Goal: Information Seeking & Learning: Learn about a topic

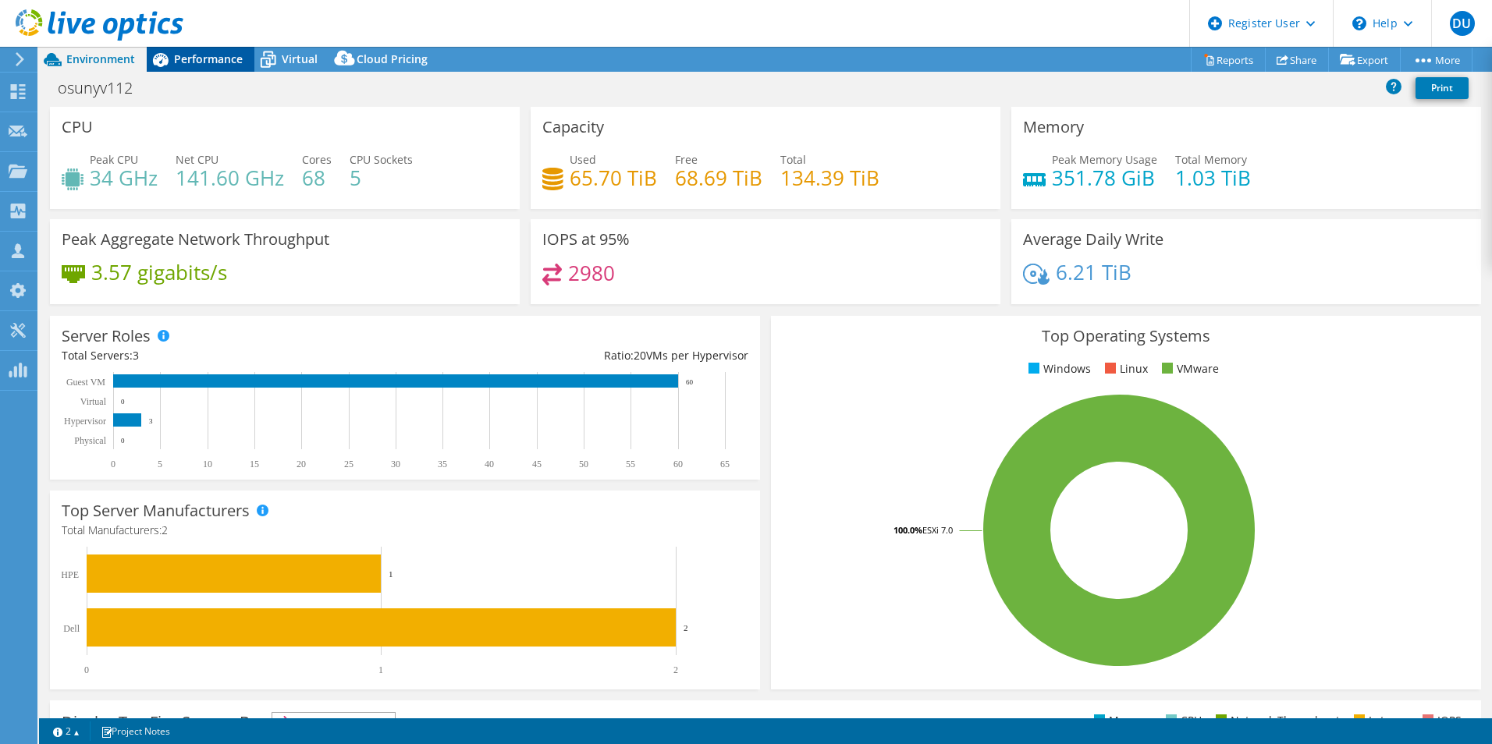
click at [194, 51] on span "Performance" at bounding box center [208, 58] width 69 height 15
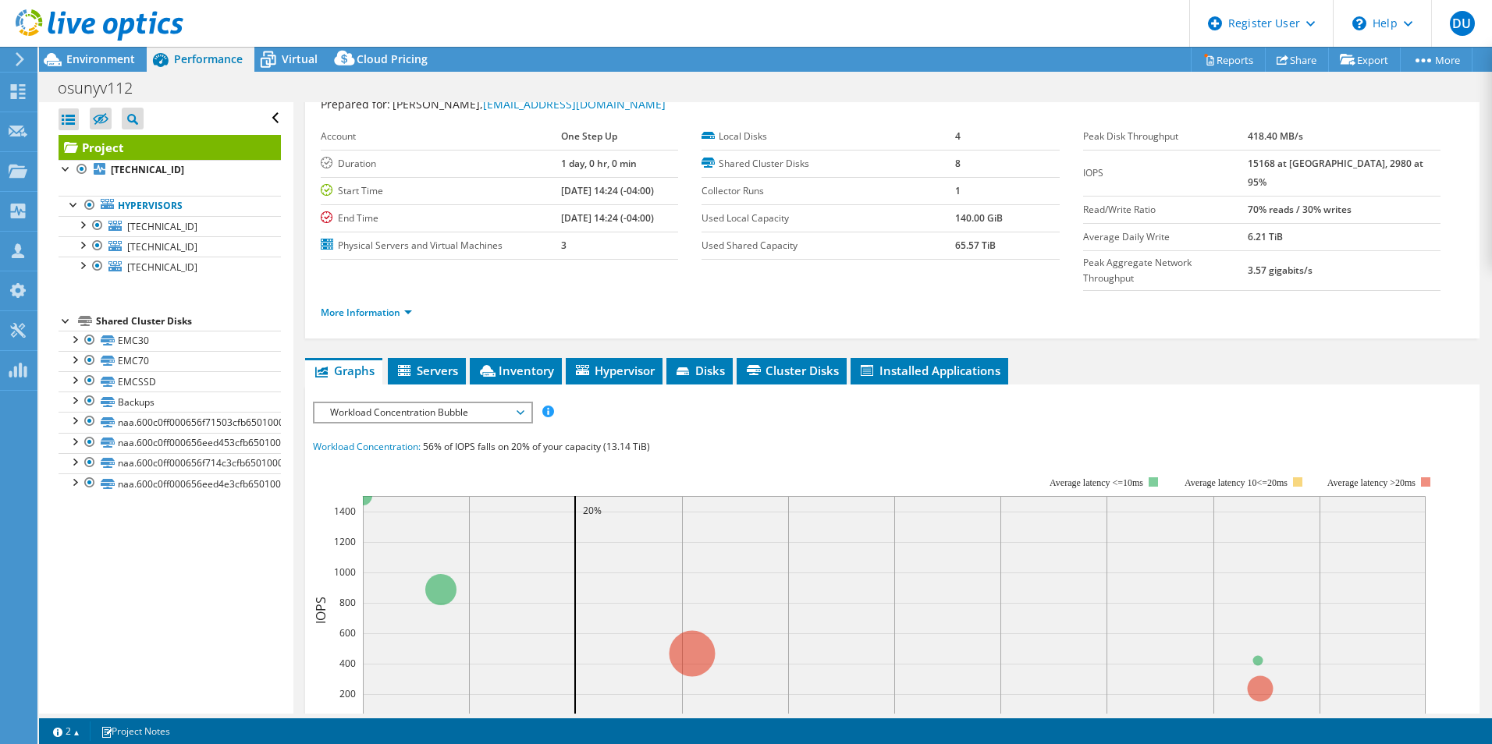
scroll to position [78, 0]
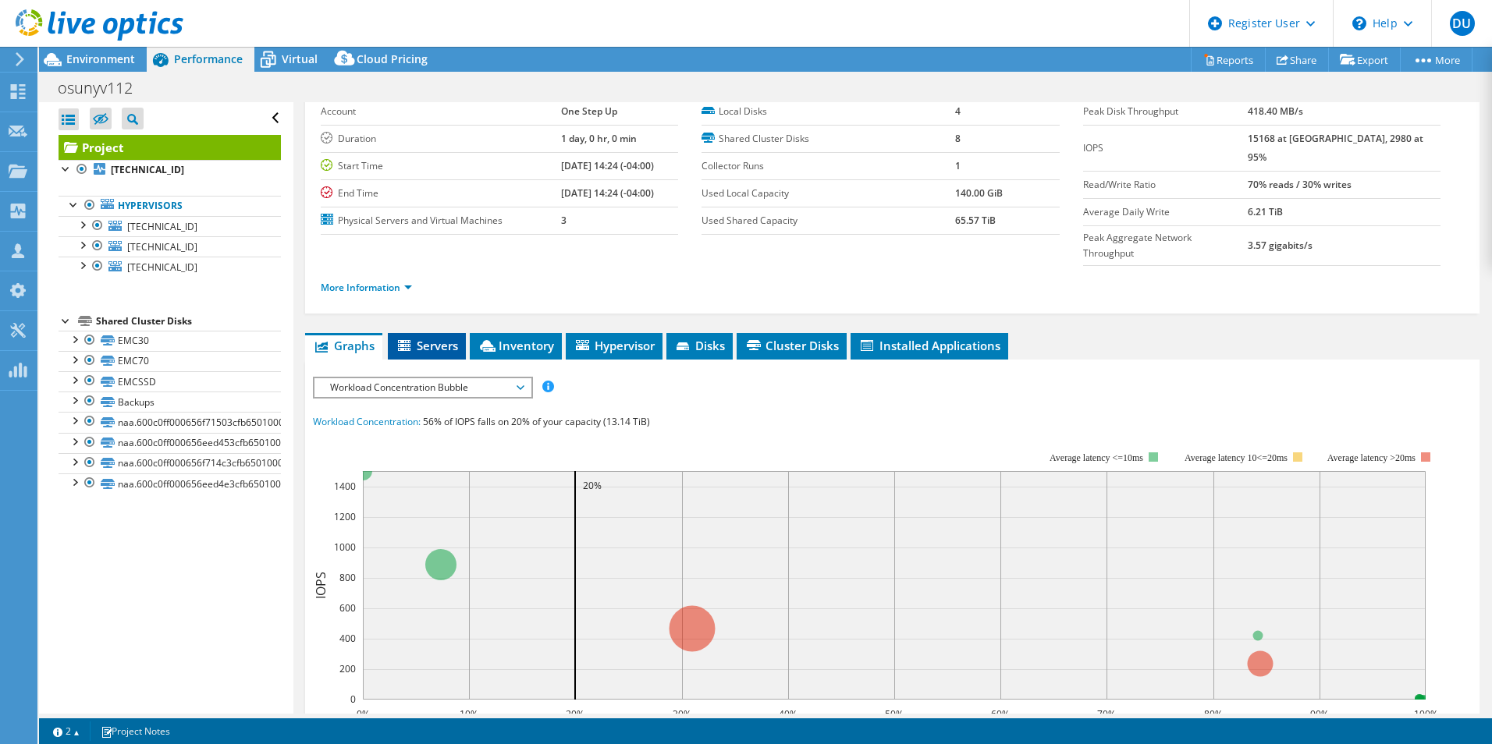
click at [426, 338] on span "Servers" at bounding box center [427, 346] width 62 height 16
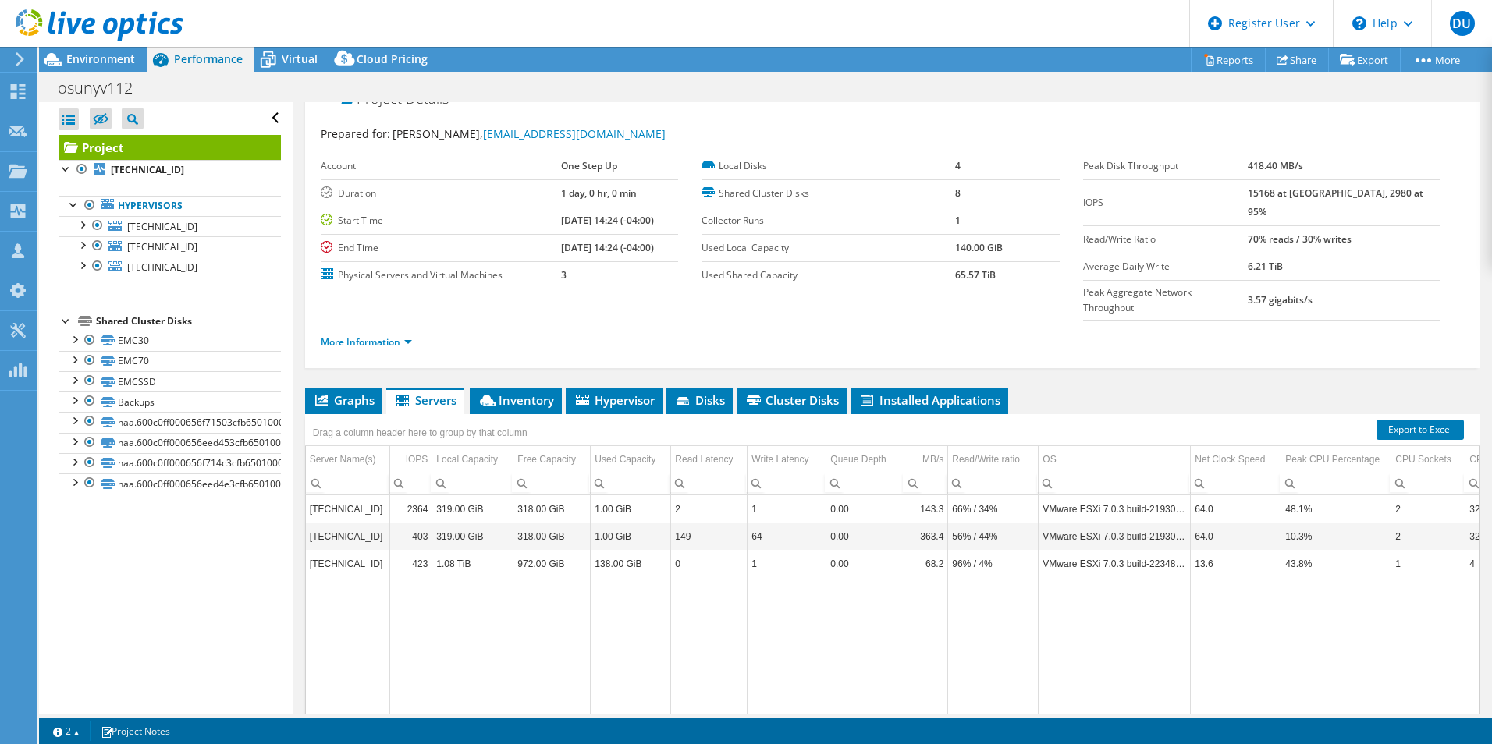
scroll to position [0, 0]
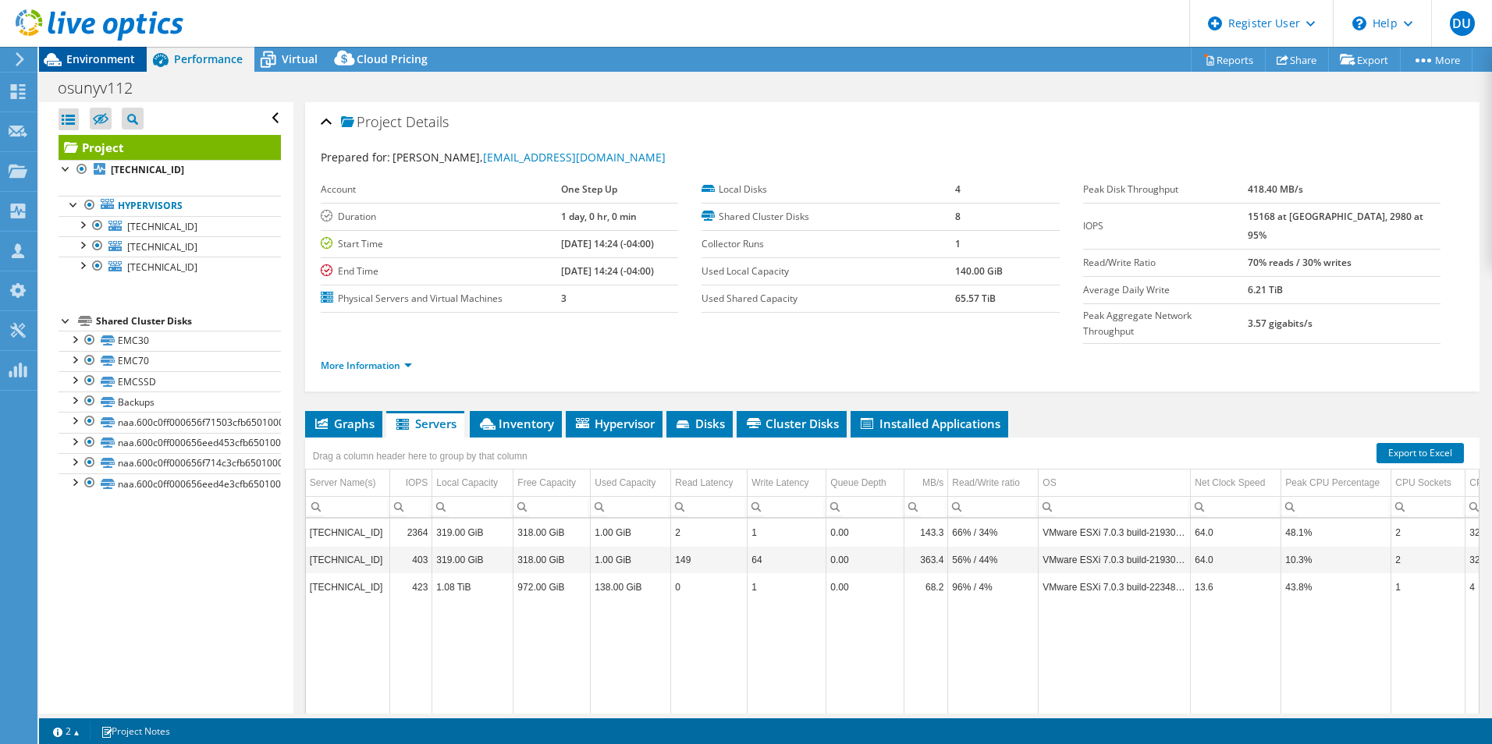
click at [97, 61] on span "Environment" at bounding box center [100, 58] width 69 height 15
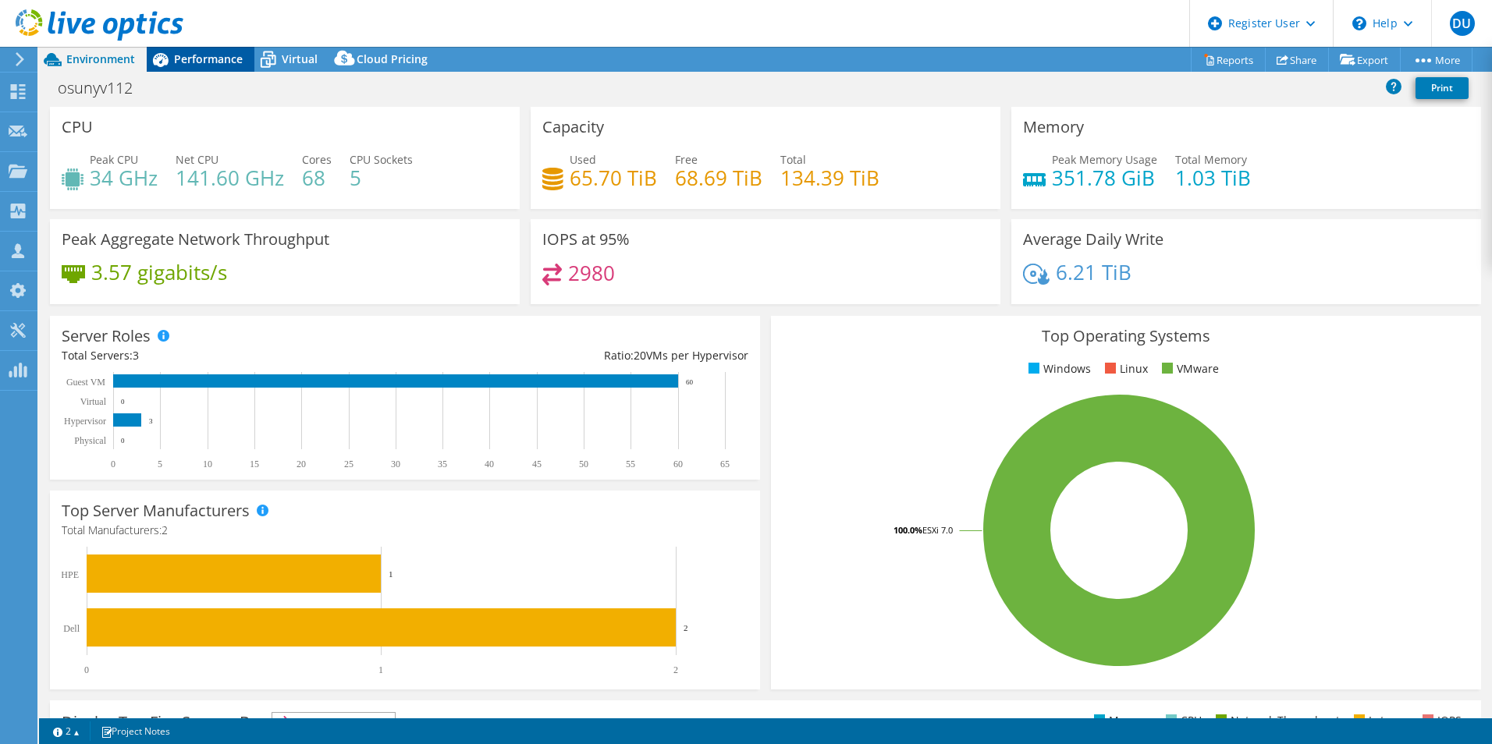
click at [207, 51] on div "Performance" at bounding box center [201, 59] width 108 height 25
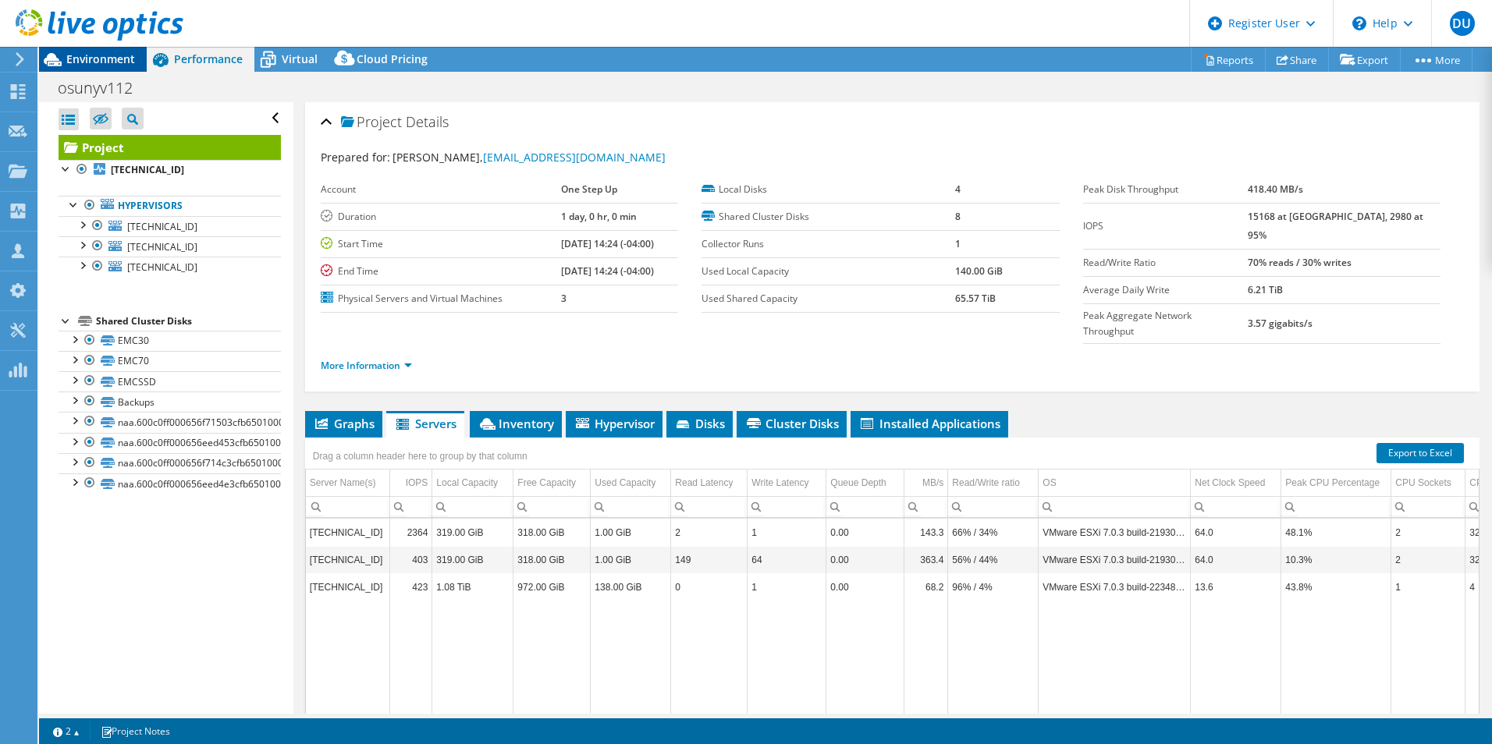
click at [115, 55] on span "Environment" at bounding box center [100, 58] width 69 height 15
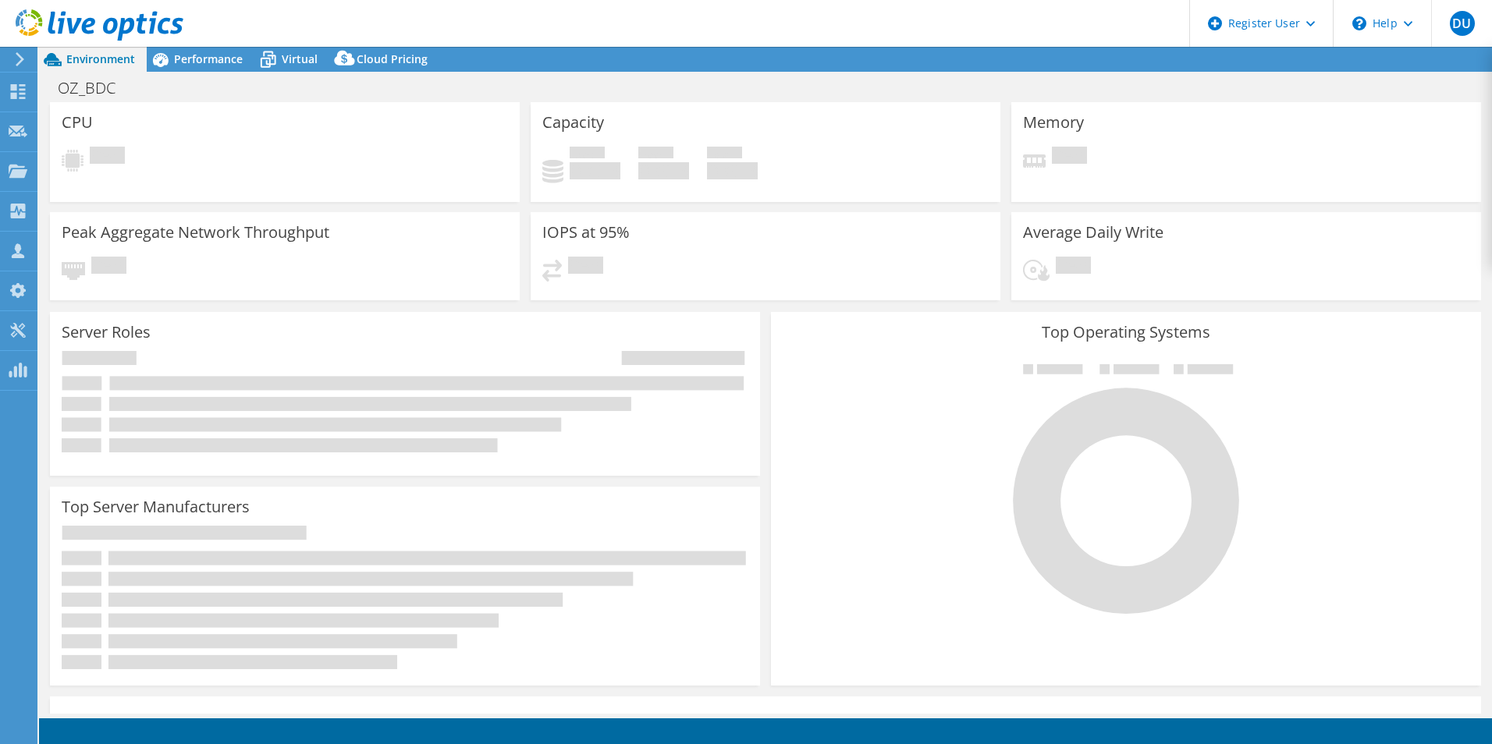
select select "USD"
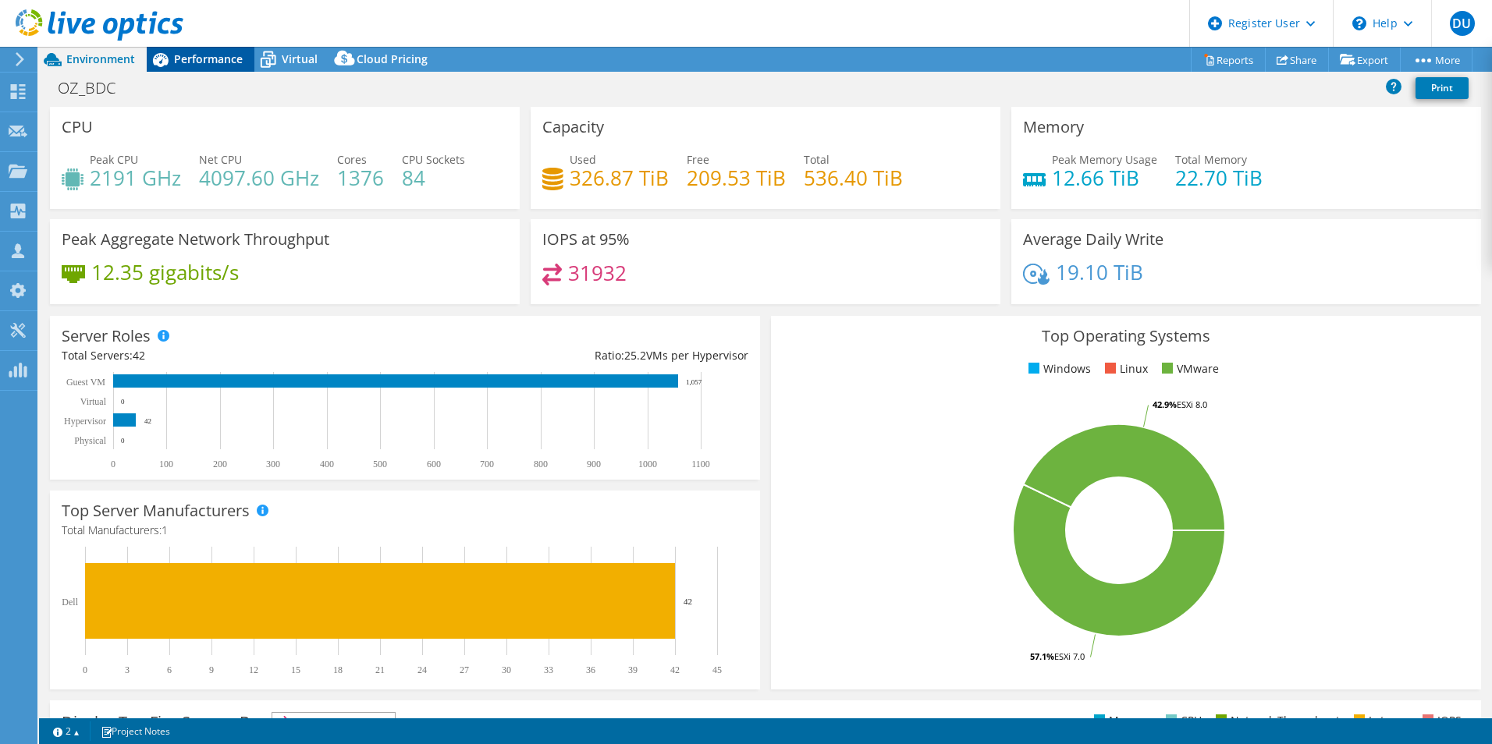
click at [181, 57] on span "Performance" at bounding box center [208, 58] width 69 height 15
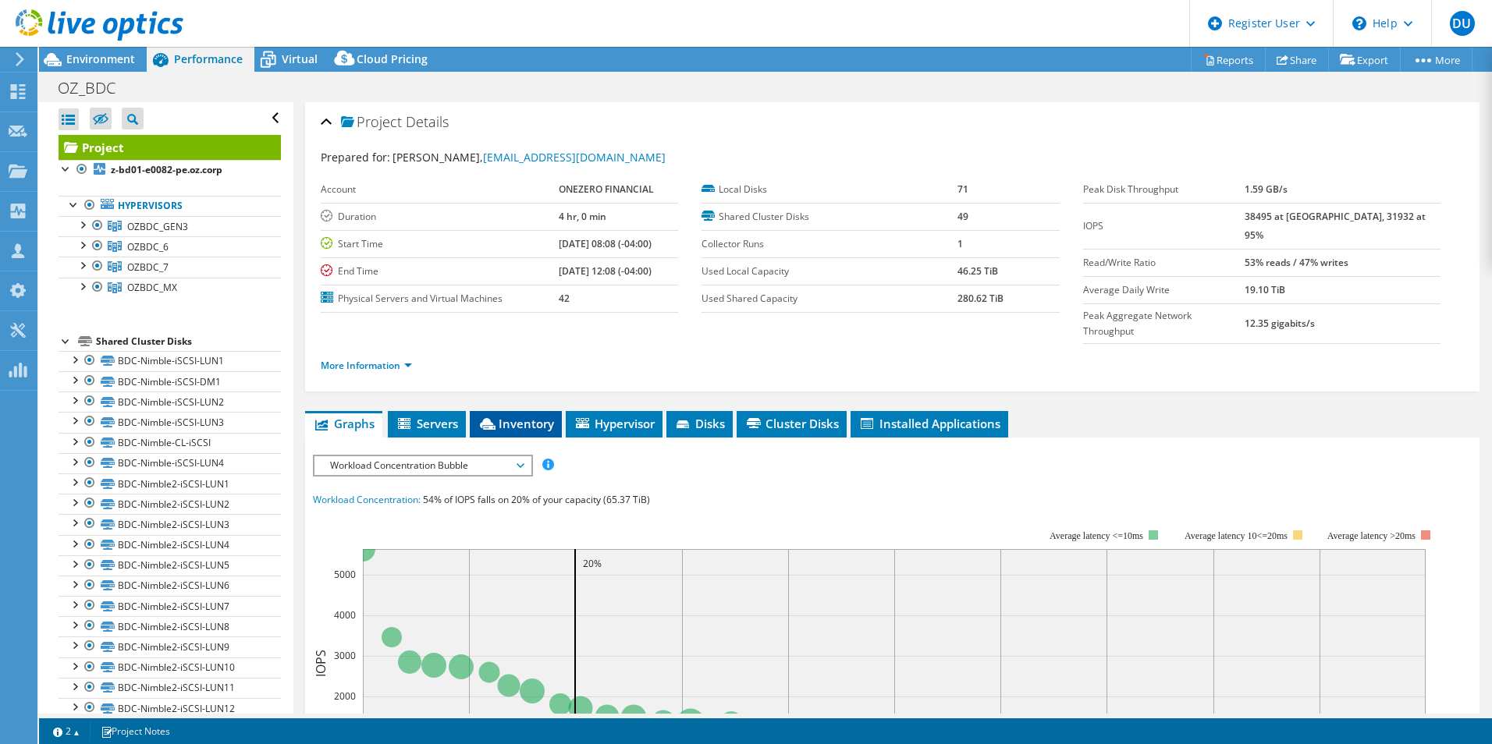
click at [535, 416] on span "Inventory" at bounding box center [515, 424] width 76 height 16
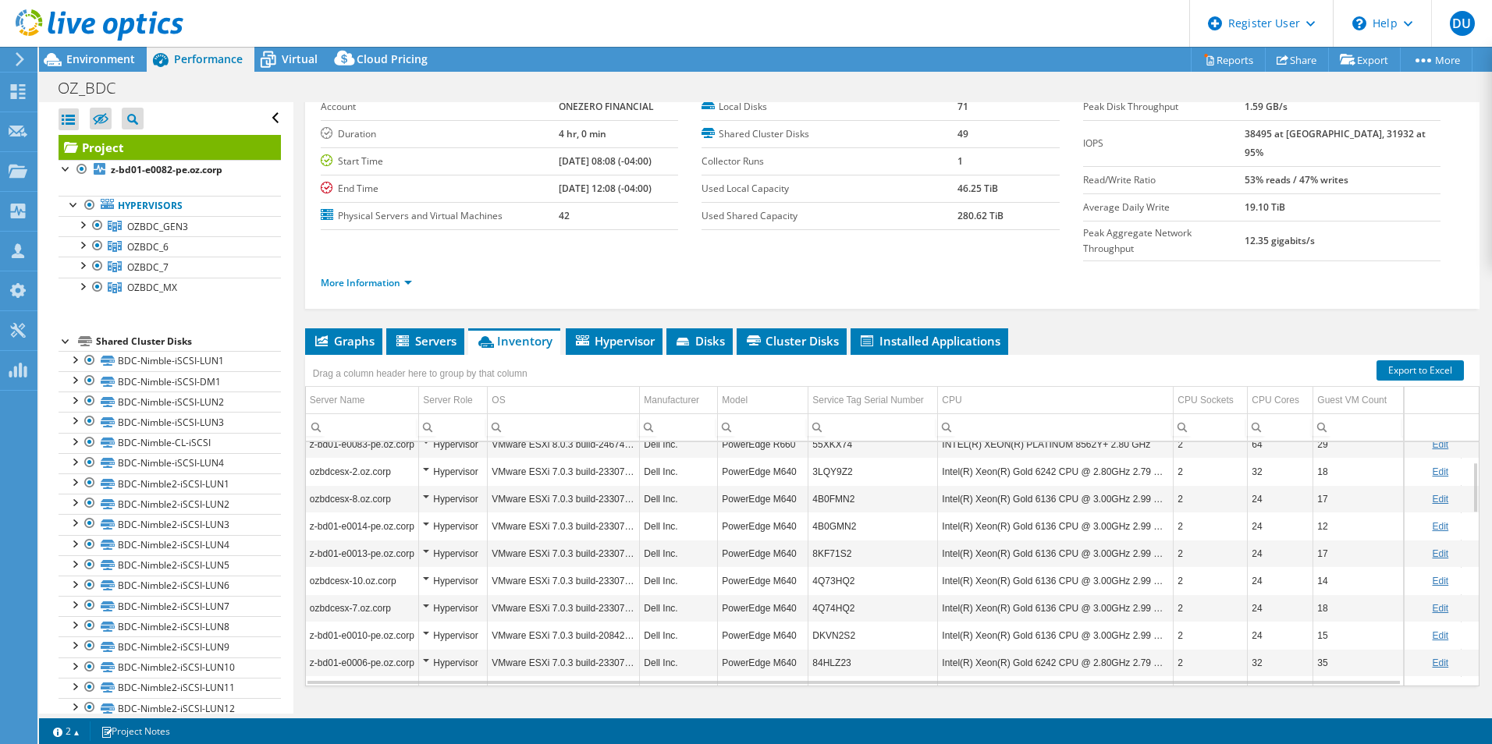
scroll to position [83, 0]
click at [74, 64] on span "Environment" at bounding box center [100, 58] width 69 height 15
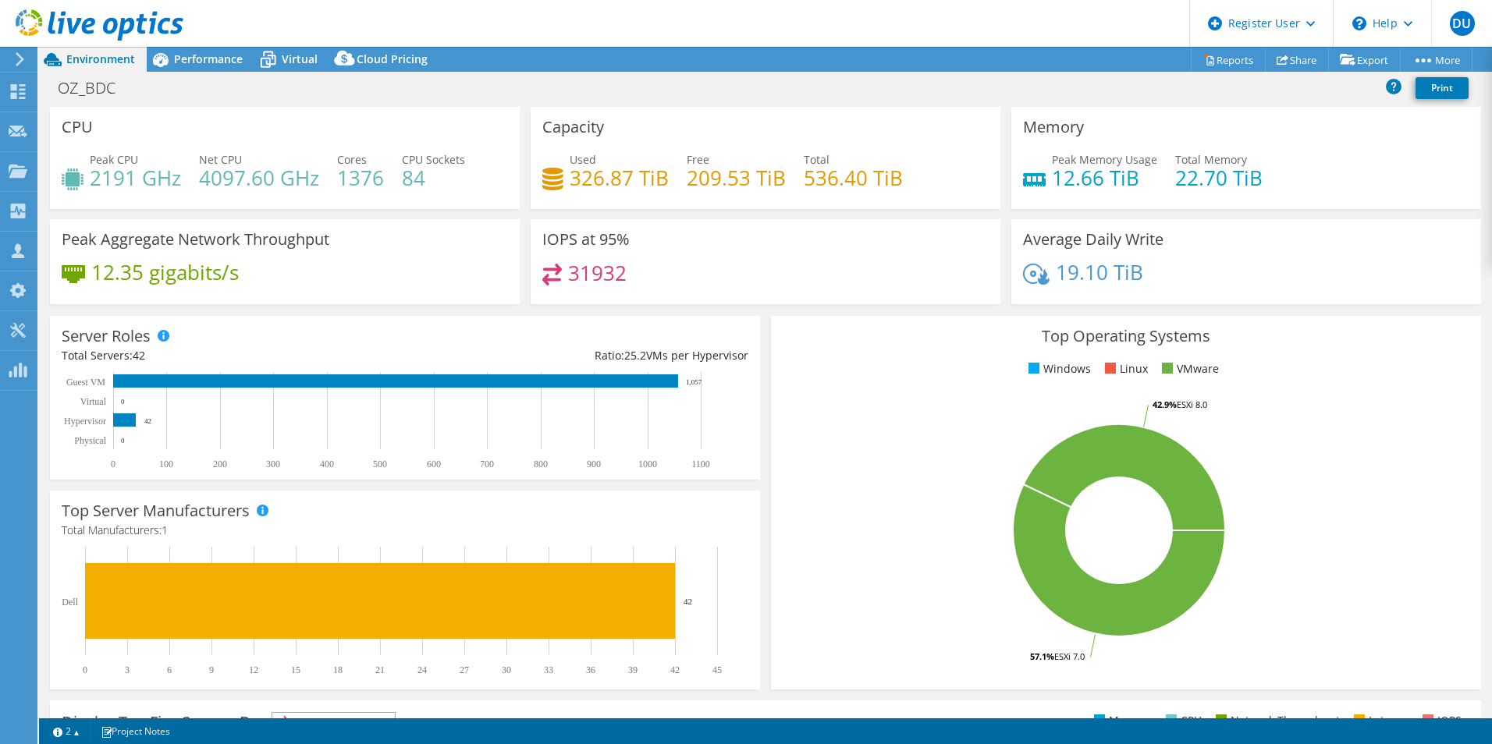
click at [215, 43] on header "DU Dell User Duncan Ulman Duncan.Ulman@dell.com Dell My Profile Log Out \n Help…" at bounding box center [746, 23] width 1492 height 47
click at [216, 62] on span "Performance" at bounding box center [208, 58] width 69 height 15
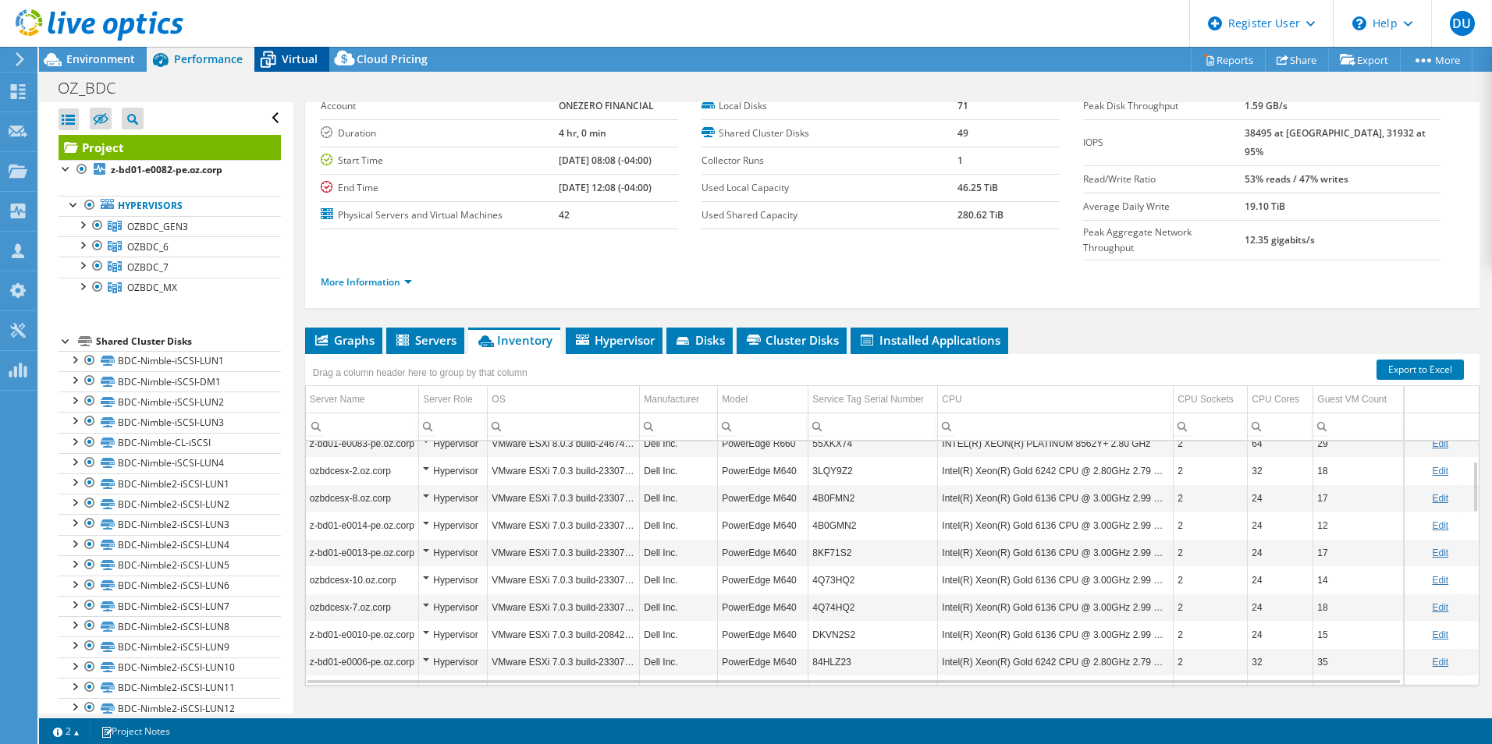
click at [289, 58] on span "Virtual" at bounding box center [300, 58] width 36 height 15
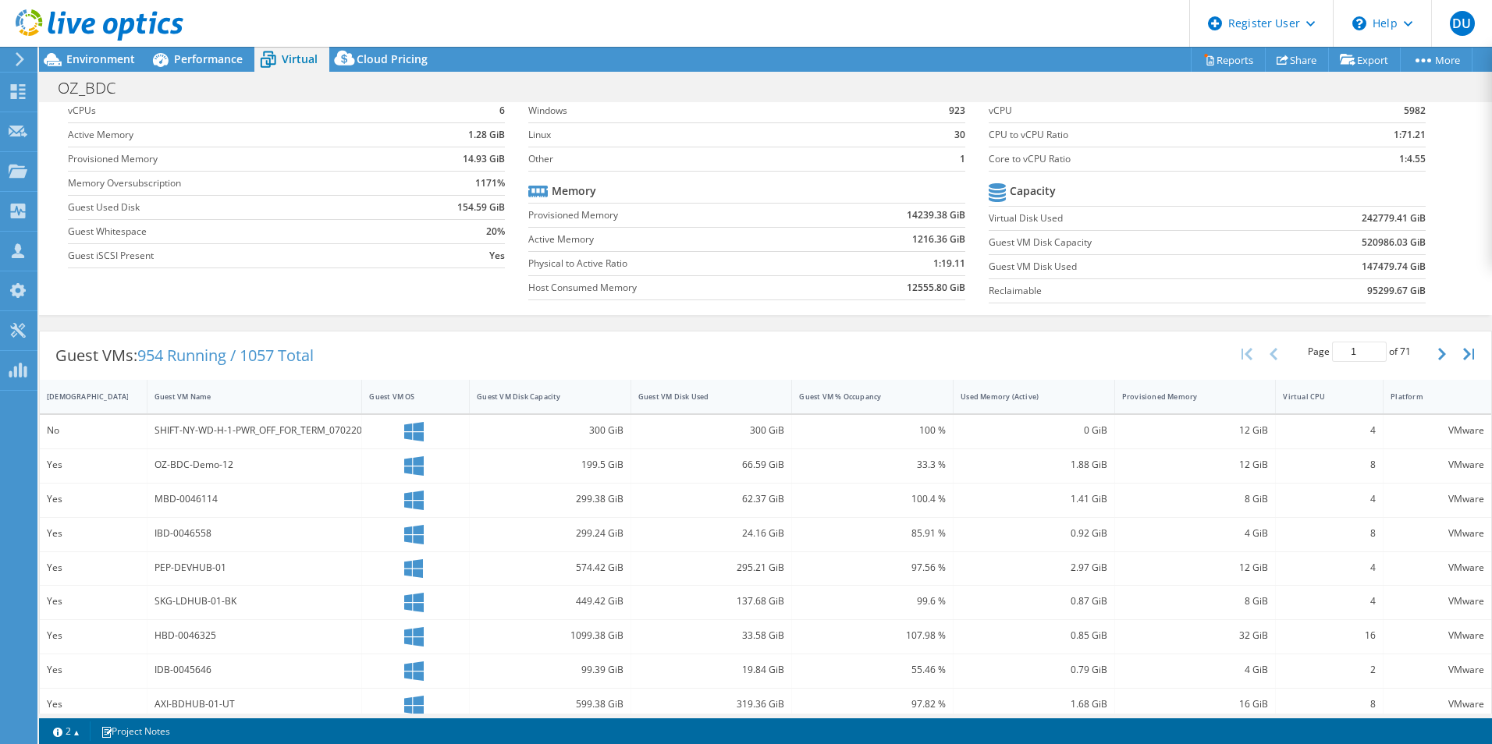
scroll to position [0, 0]
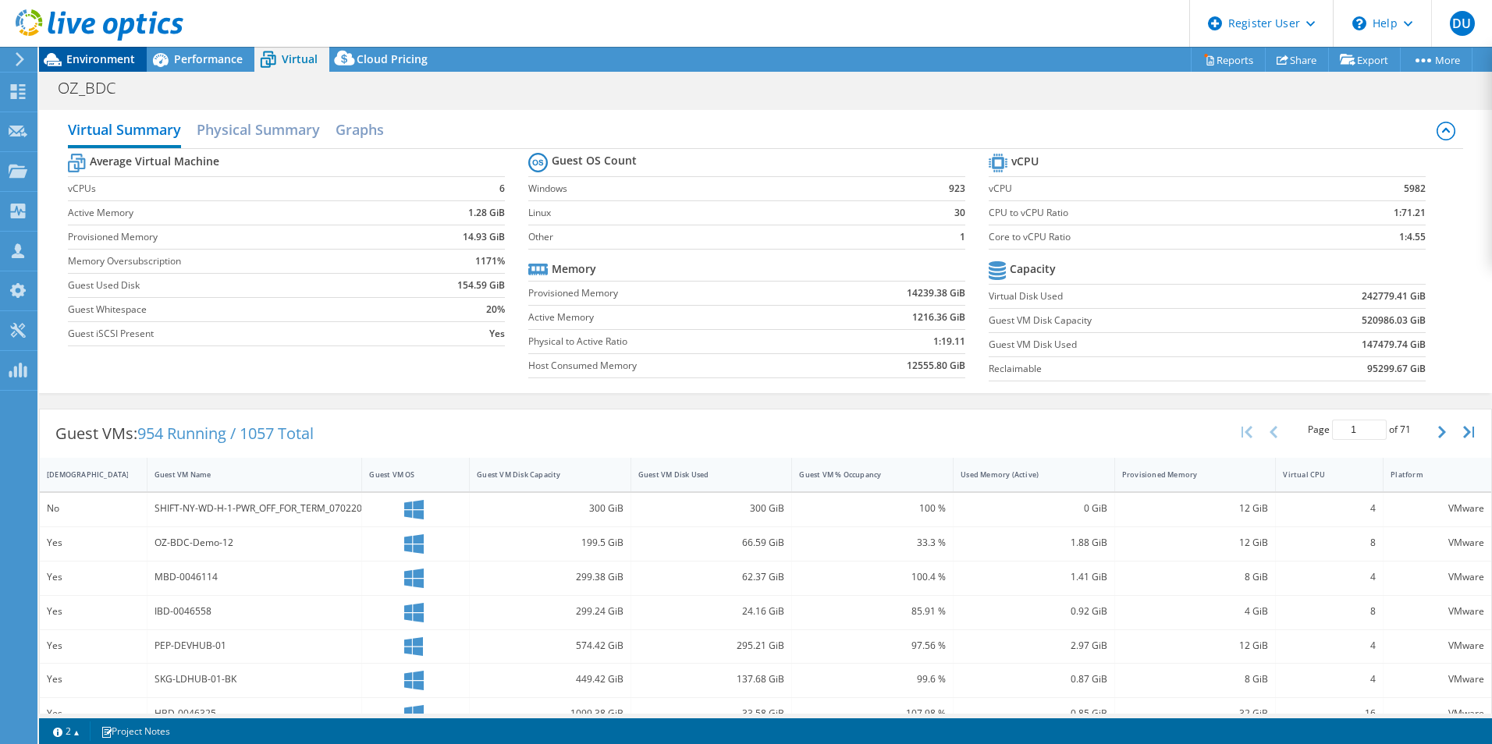
click at [108, 54] on span "Environment" at bounding box center [100, 58] width 69 height 15
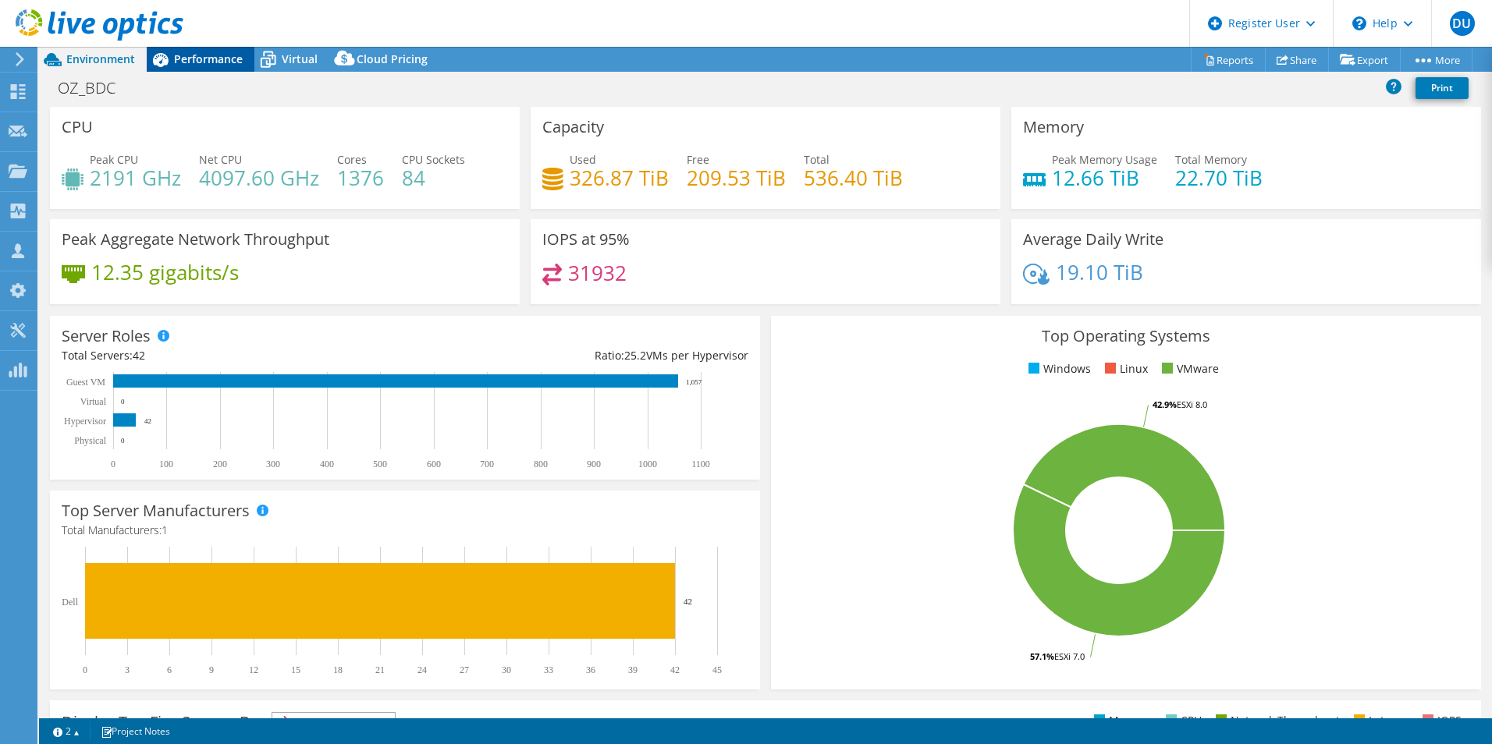
click at [201, 58] on span "Performance" at bounding box center [208, 58] width 69 height 15
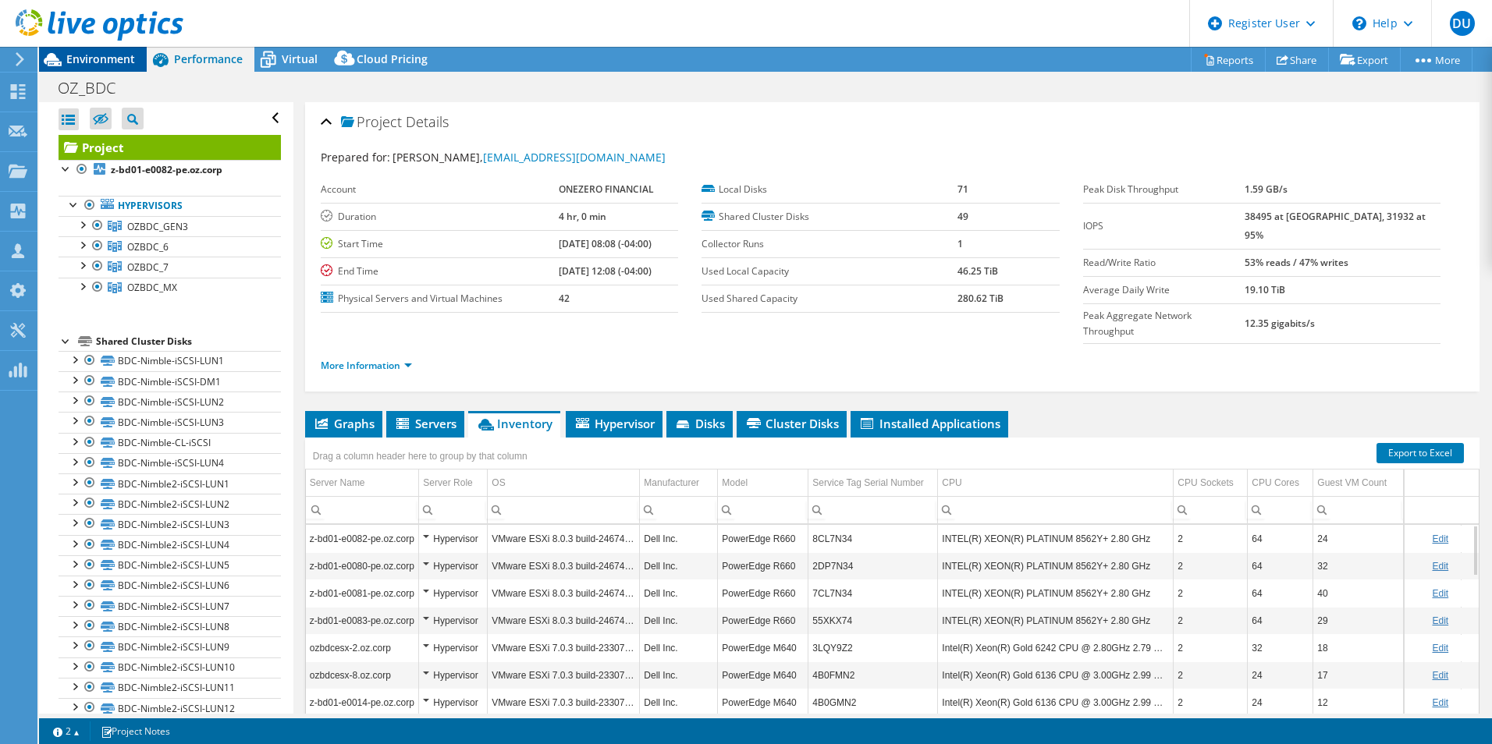
click at [66, 65] on icon at bounding box center [52, 59] width 27 height 27
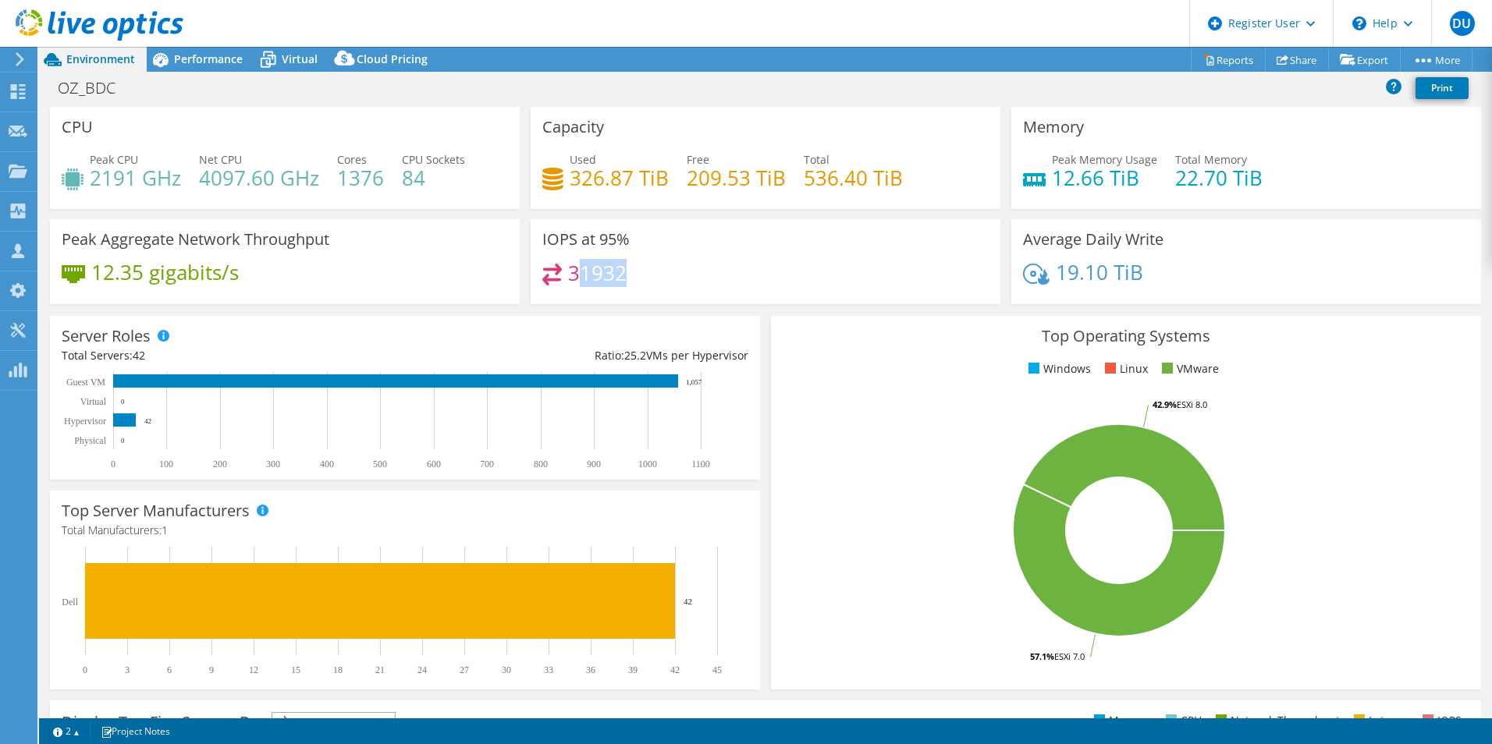
drag, startPoint x: 623, startPoint y: 266, endPoint x: 566, endPoint y: 269, distance: 57.0
click at [566, 269] on div "31932" at bounding box center [765, 281] width 446 height 34
drag, startPoint x: 566, startPoint y: 269, endPoint x: 700, endPoint y: 274, distance: 134.3
click at [700, 274] on div "31932" at bounding box center [765, 281] width 446 height 34
click at [217, 51] on span "Performance" at bounding box center [208, 58] width 69 height 15
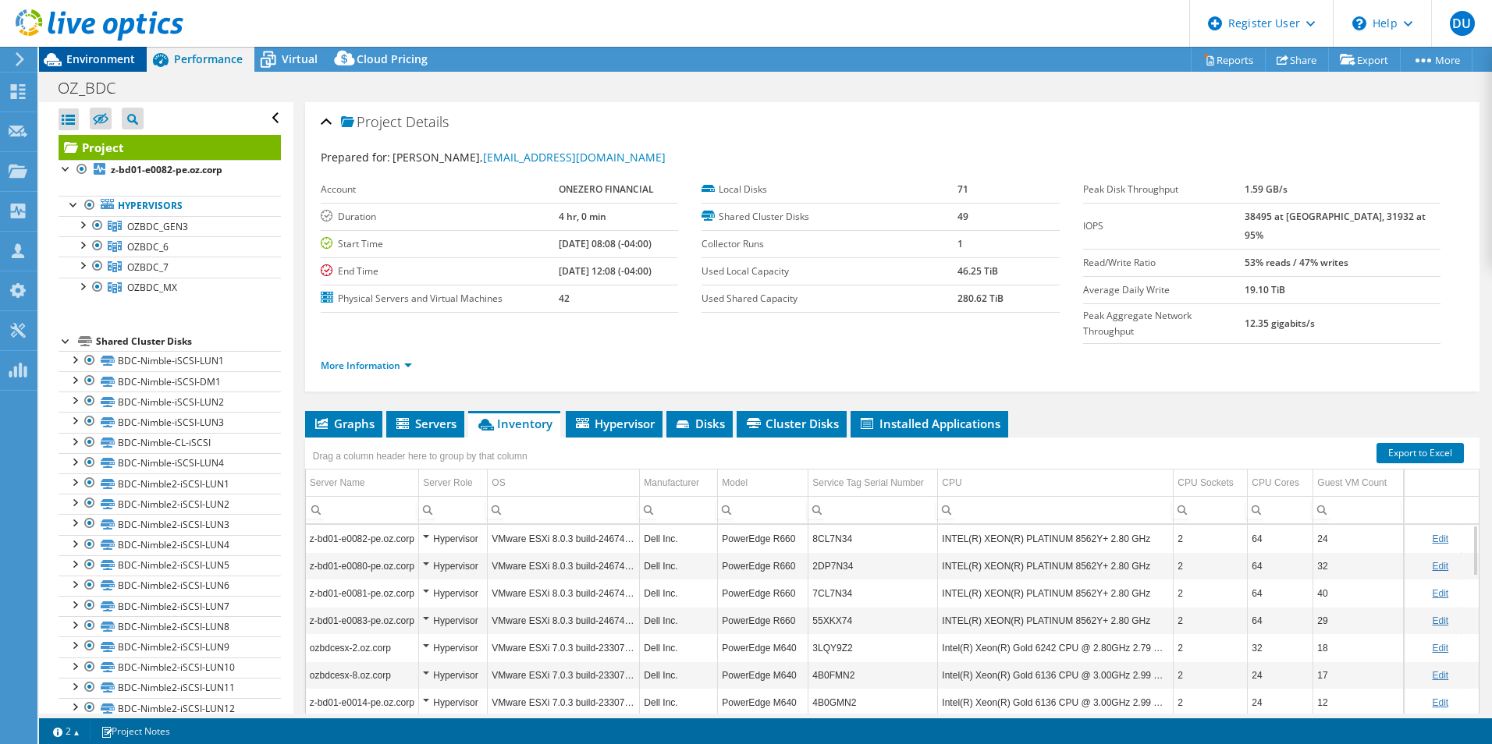
click at [91, 54] on span "Environment" at bounding box center [100, 58] width 69 height 15
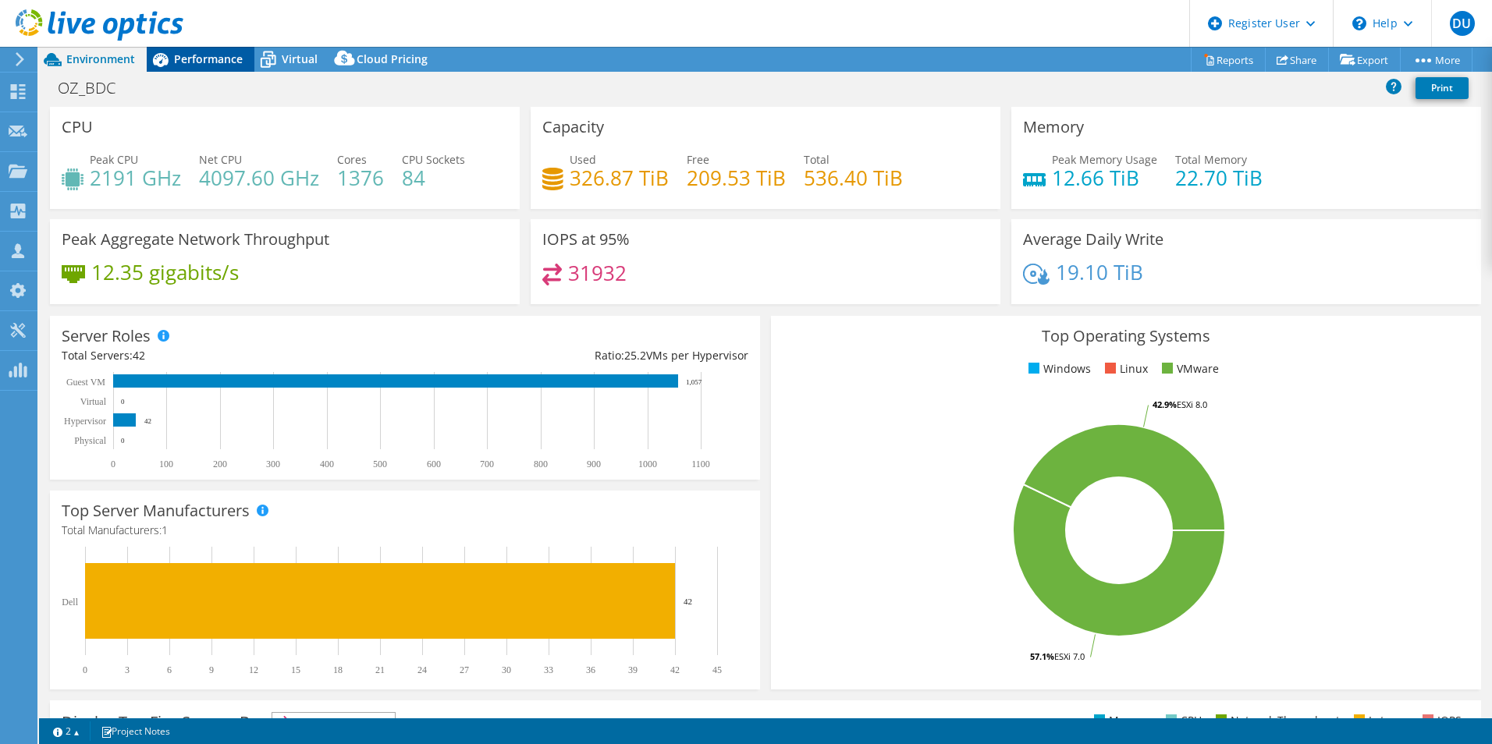
click at [197, 63] on span "Performance" at bounding box center [208, 58] width 69 height 15
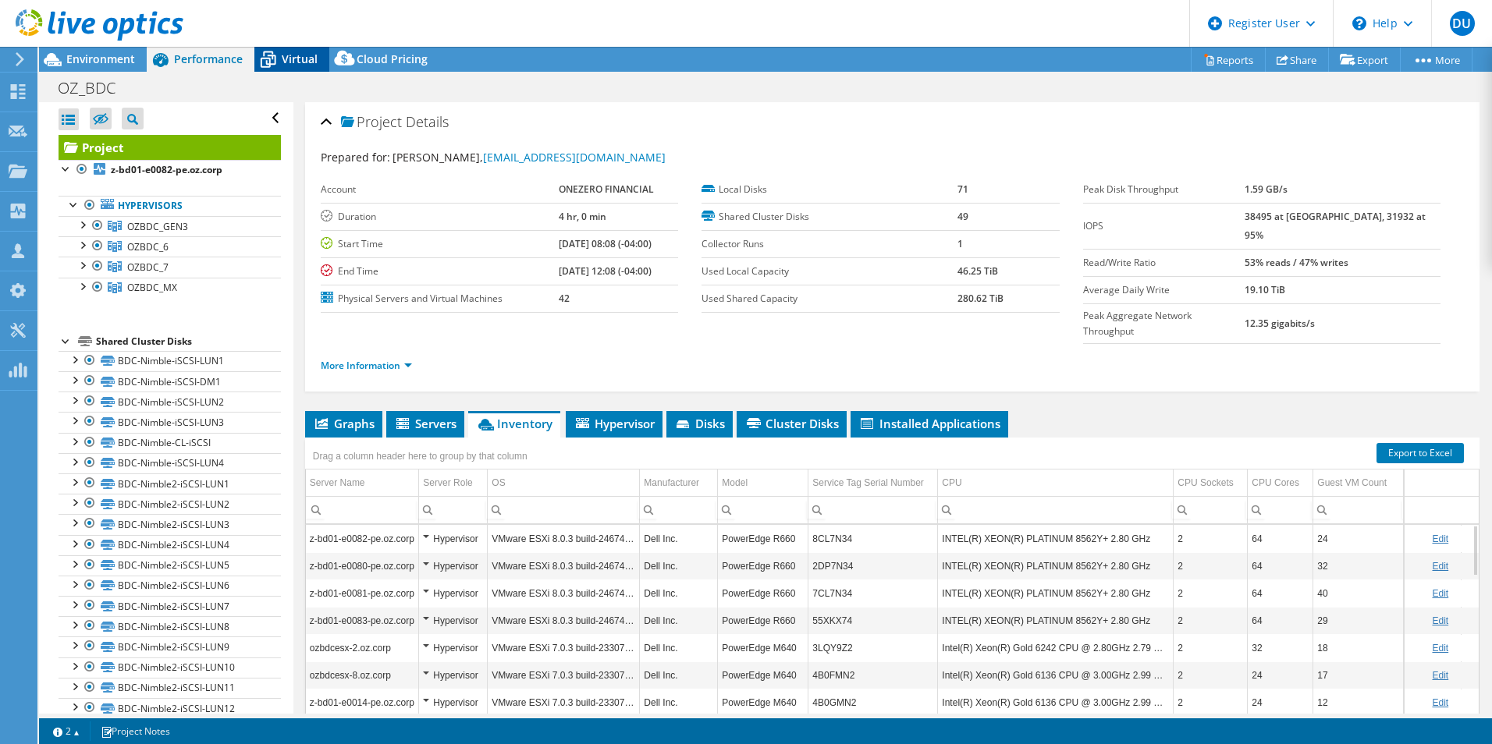
click at [272, 54] on icon at bounding box center [268, 53] width 10 height 5
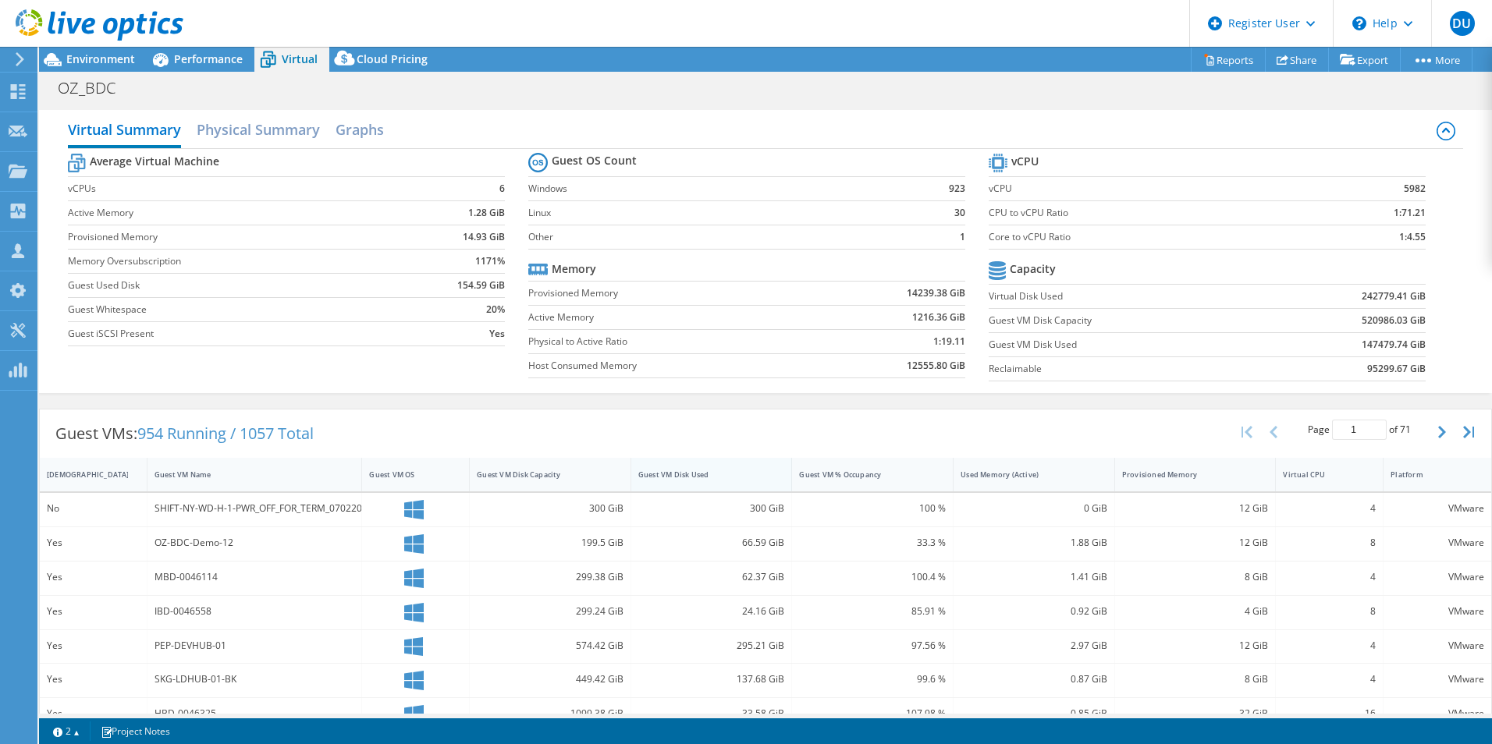
click at [677, 482] on div "Guest VM Disk Used" at bounding box center [702, 475] width 142 height 24
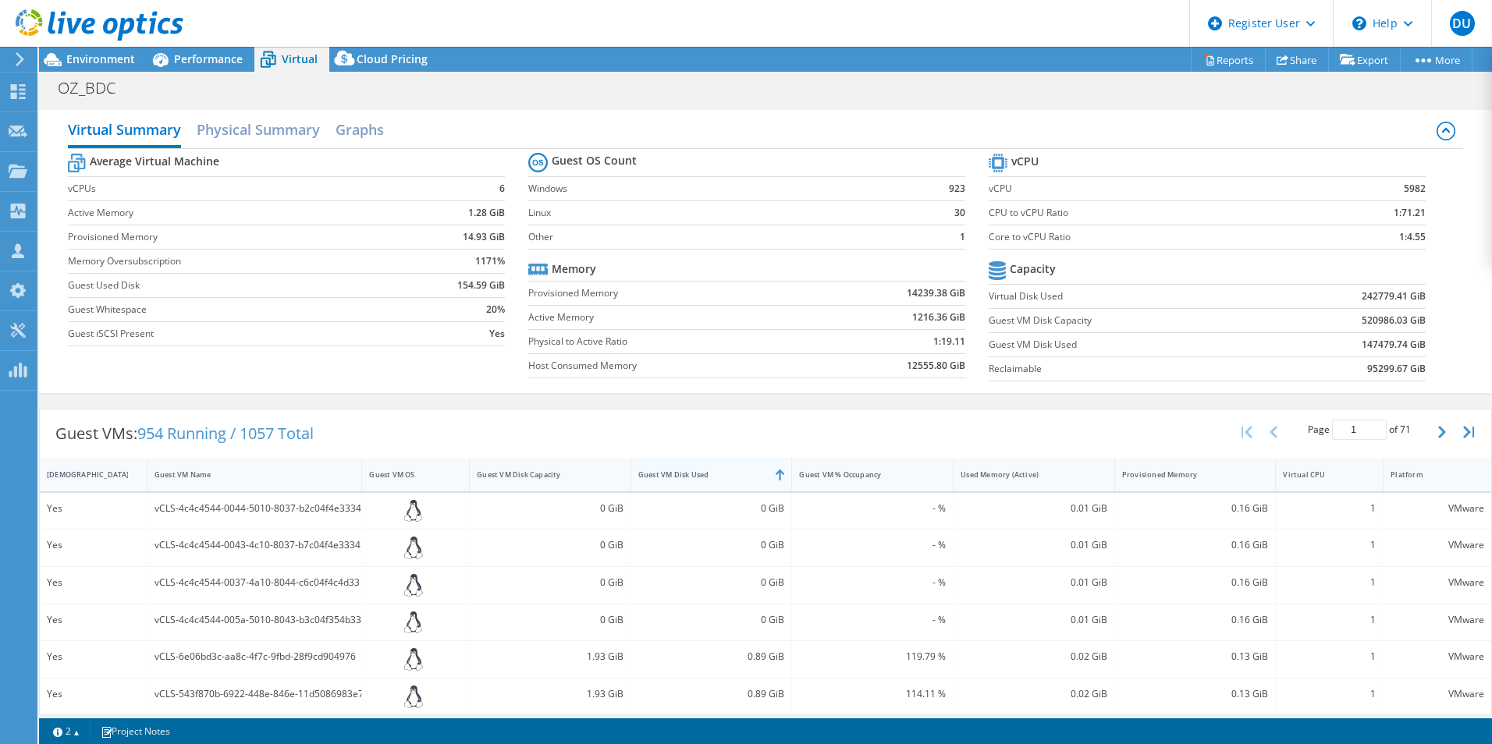
click at [676, 481] on div "Guest VM Disk Used" at bounding box center [702, 475] width 142 height 24
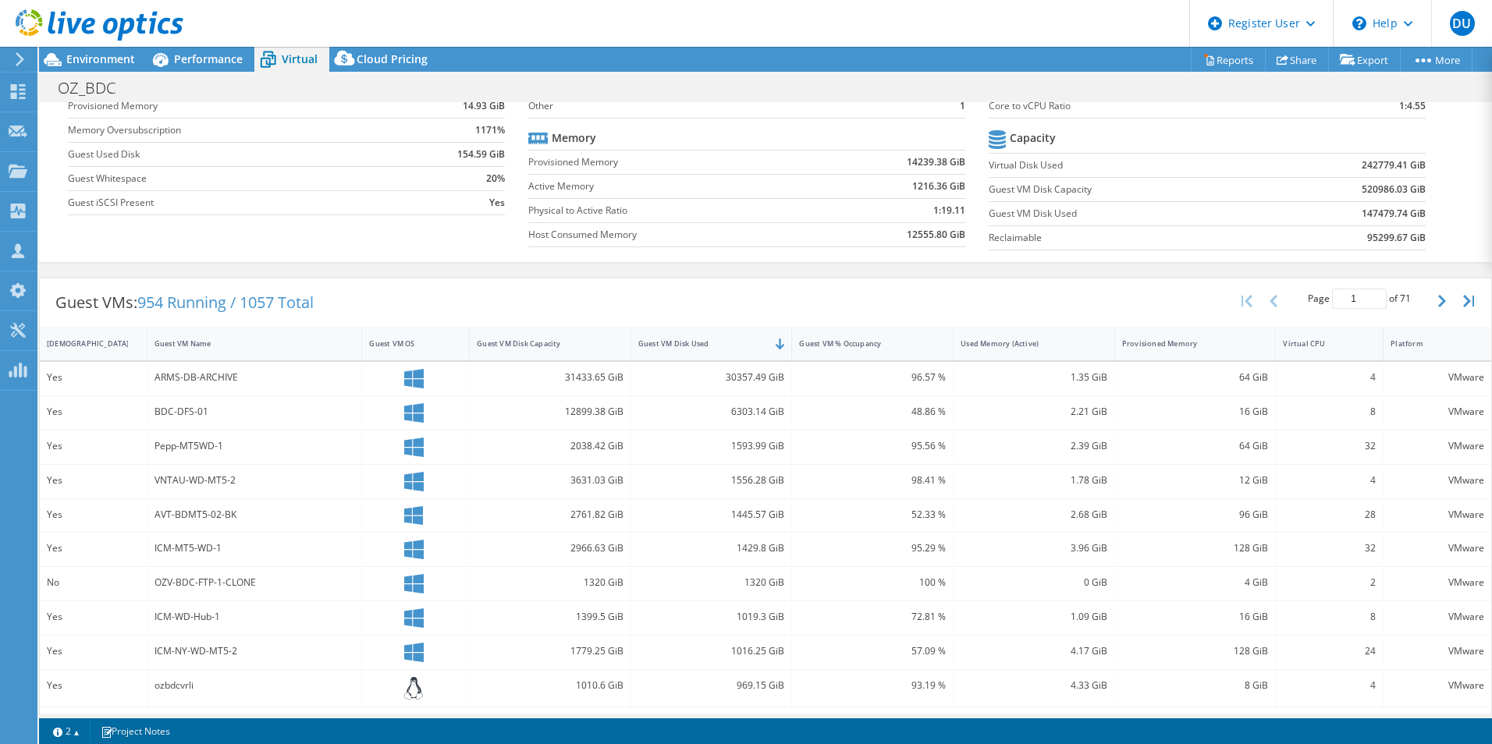
scroll to position [156, 0]
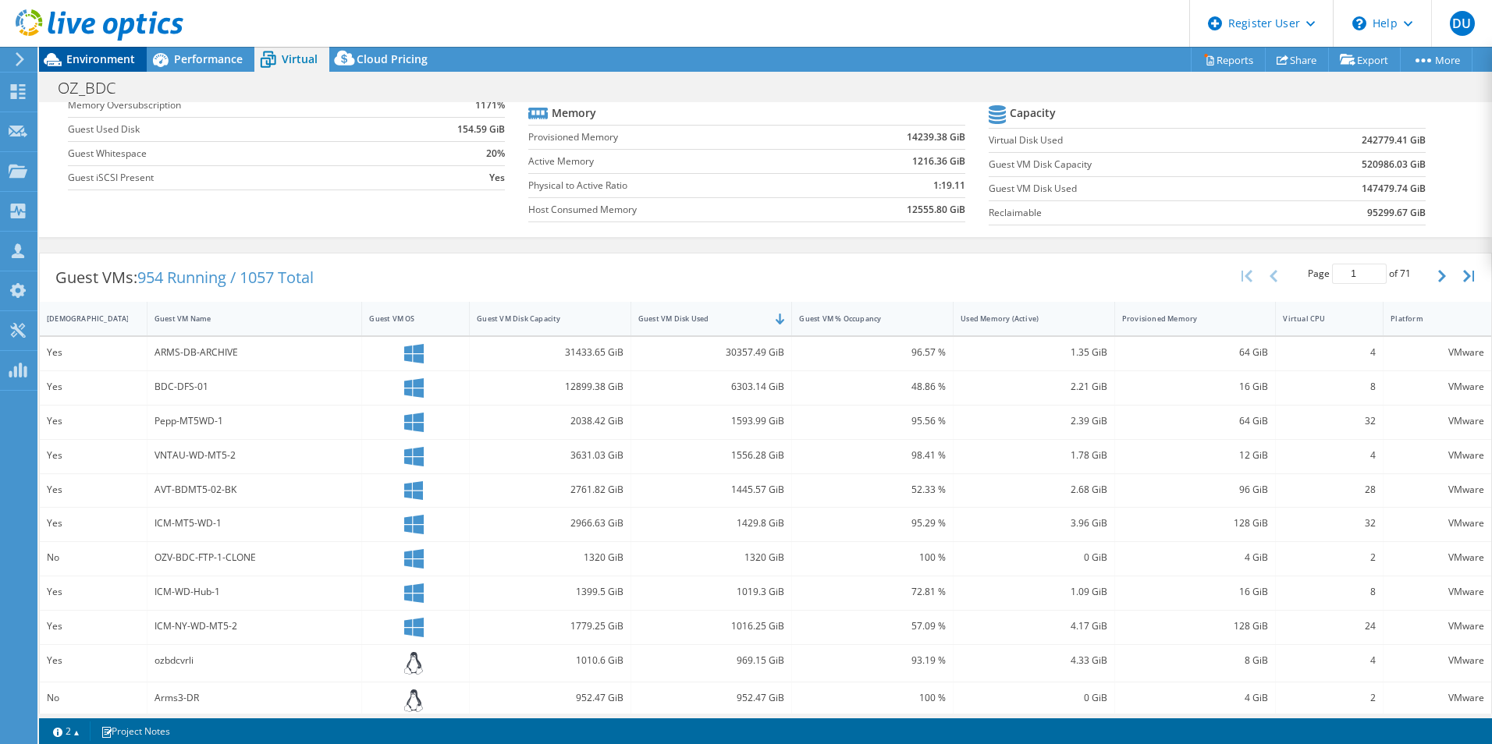
click at [79, 64] on span "Environment" at bounding box center [100, 58] width 69 height 15
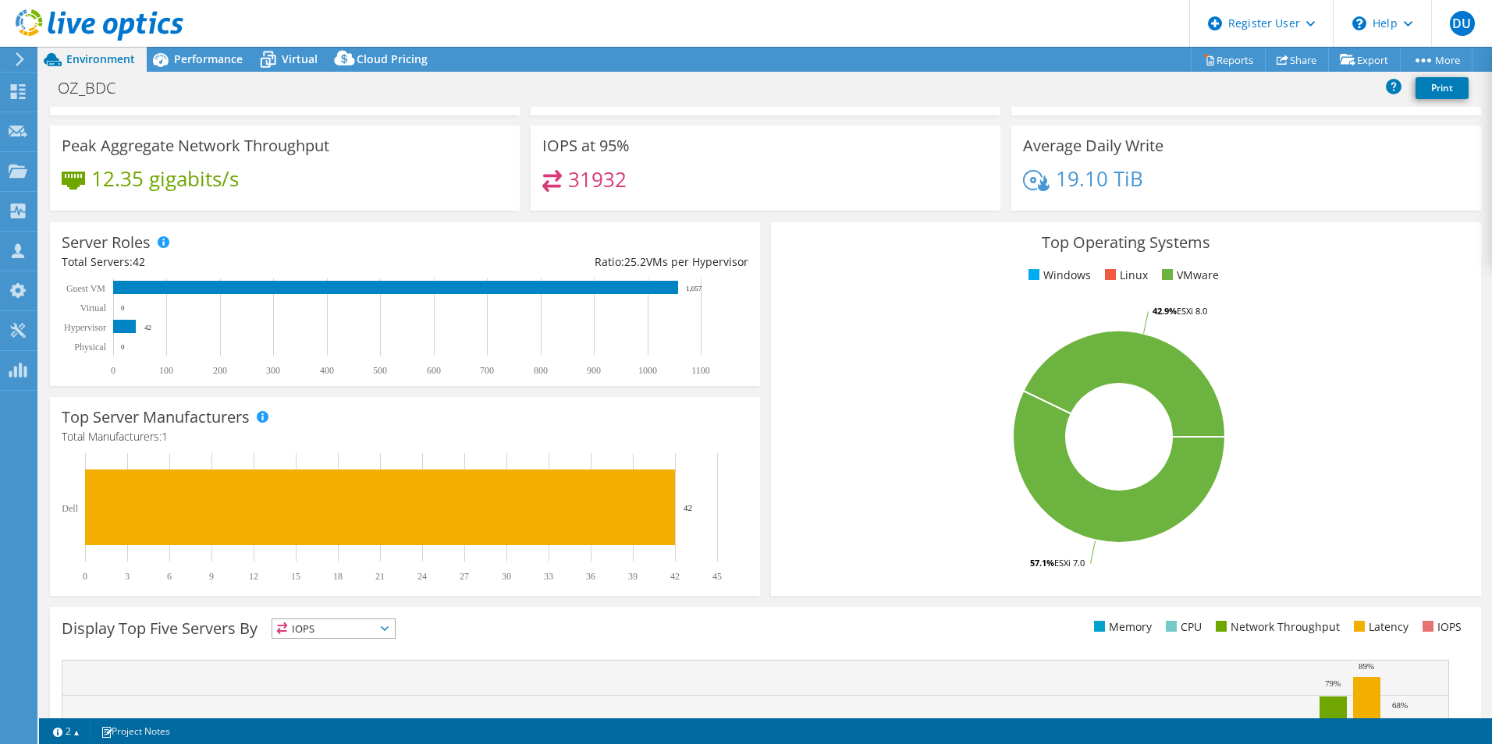
scroll to position [0, 0]
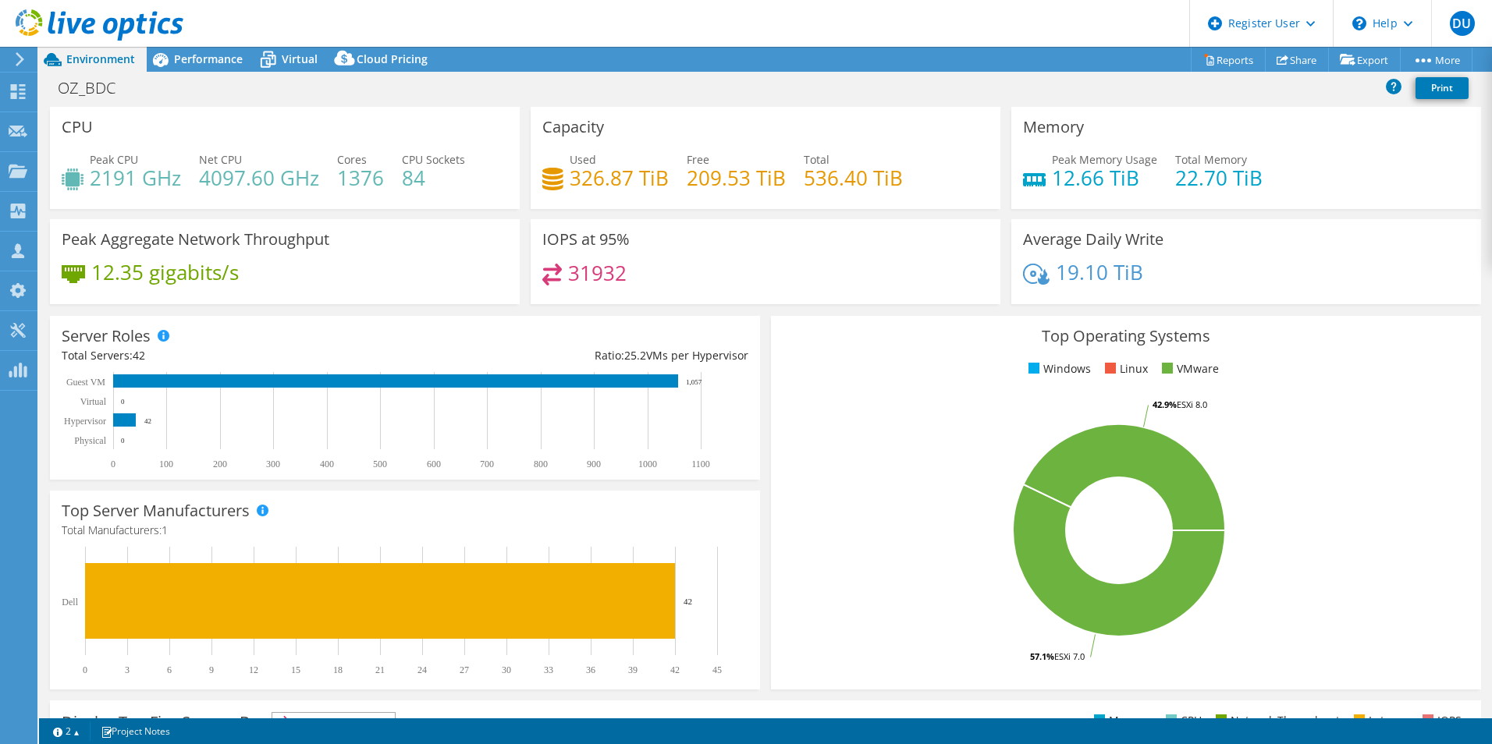
click at [212, 44] on header "DU Dell User Duncan Ulman Duncan.Ulman@dell.com Dell My Profile Log Out \n Help…" at bounding box center [746, 23] width 1492 height 47
click at [211, 60] on span "Performance" at bounding box center [208, 58] width 69 height 15
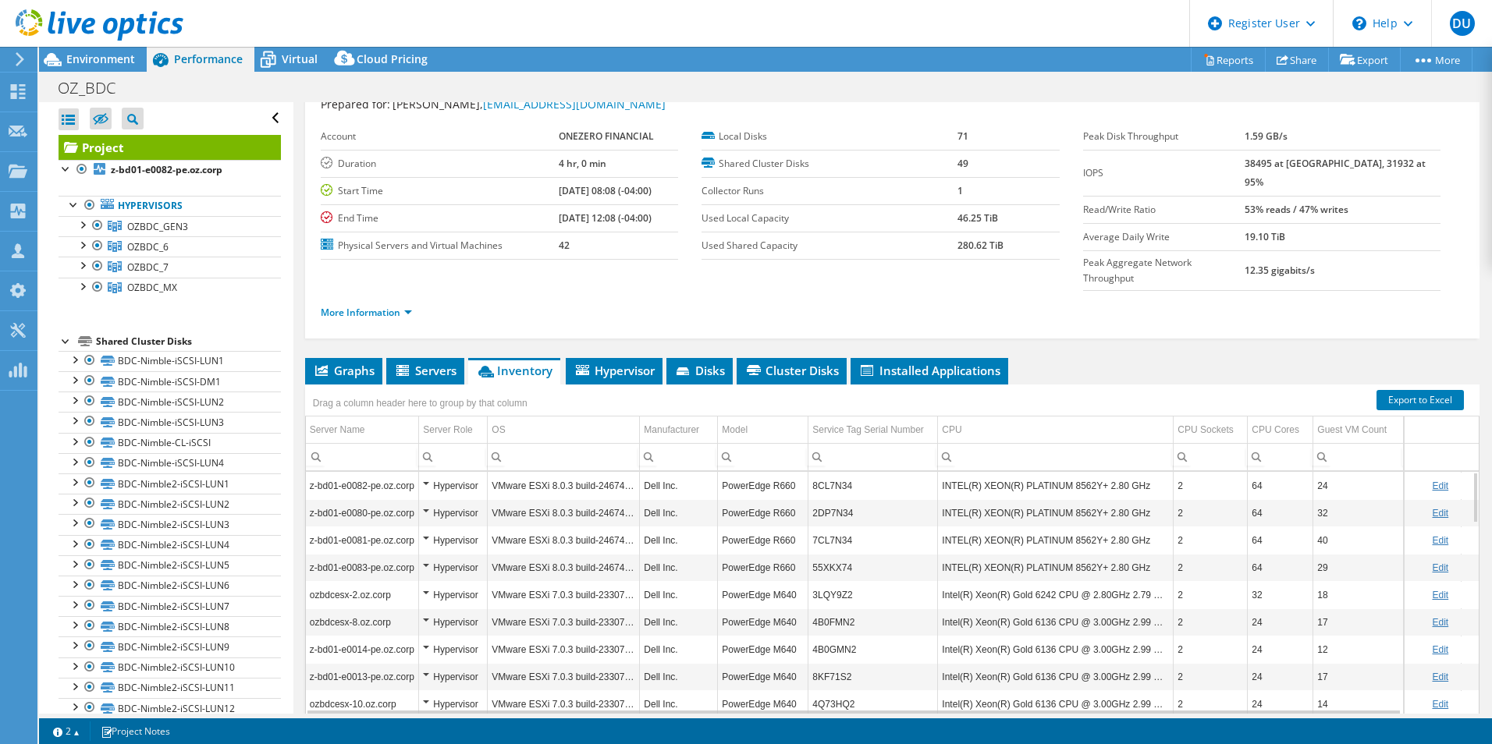
scroll to position [78, 0]
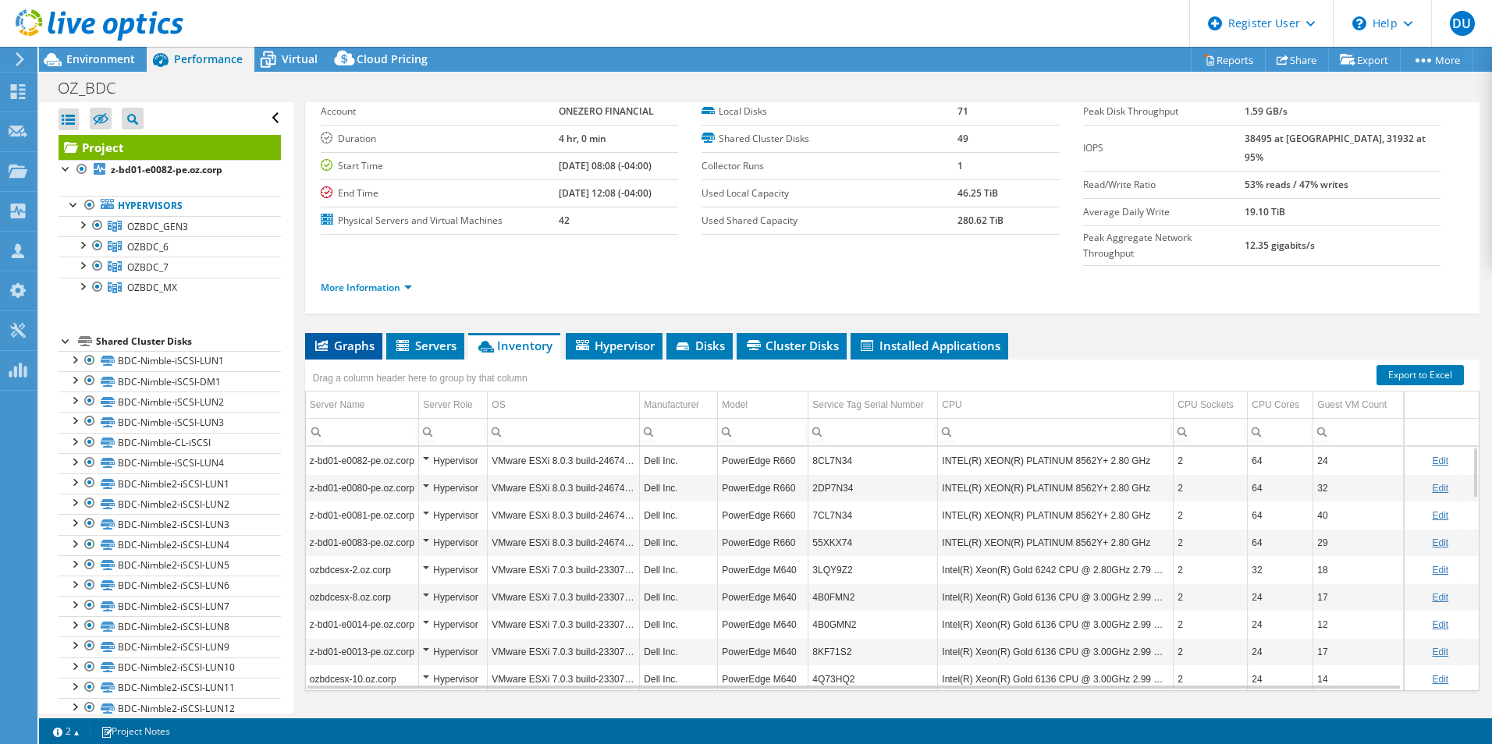
click at [349, 338] on span "Graphs" at bounding box center [344, 346] width 62 height 16
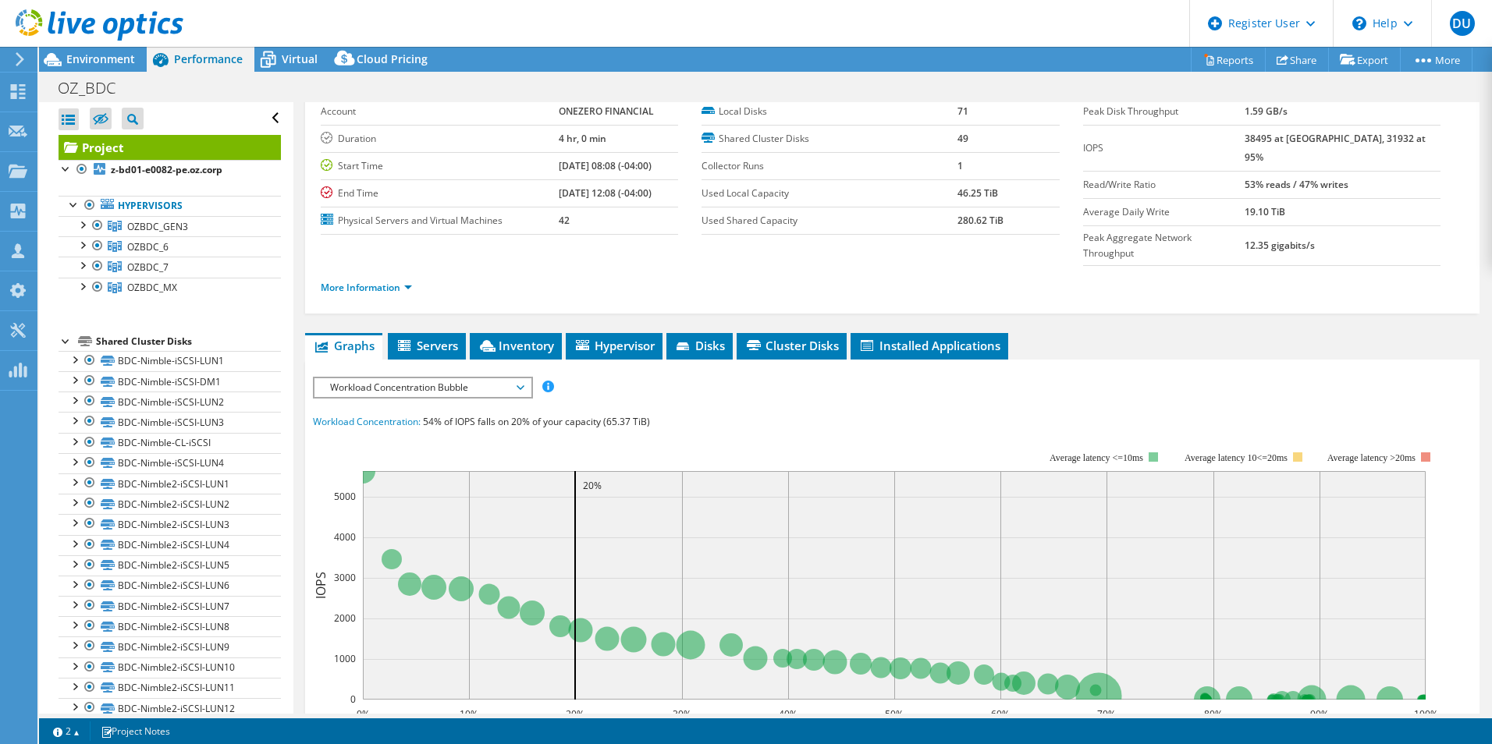
click at [403, 378] on span "Workload Concentration Bubble" at bounding box center [422, 387] width 201 height 19
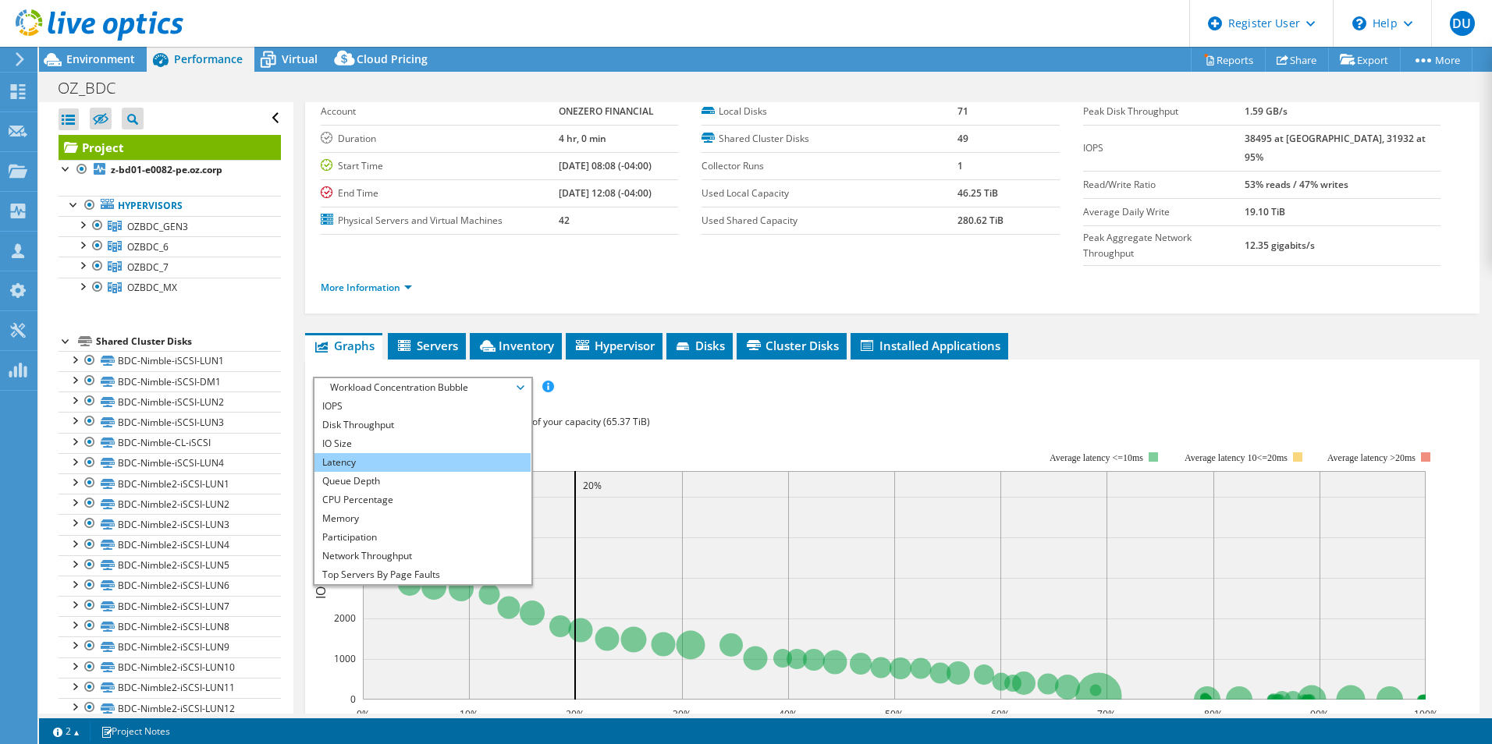
click at [415, 453] on li "Latency" at bounding box center [422, 462] width 216 height 19
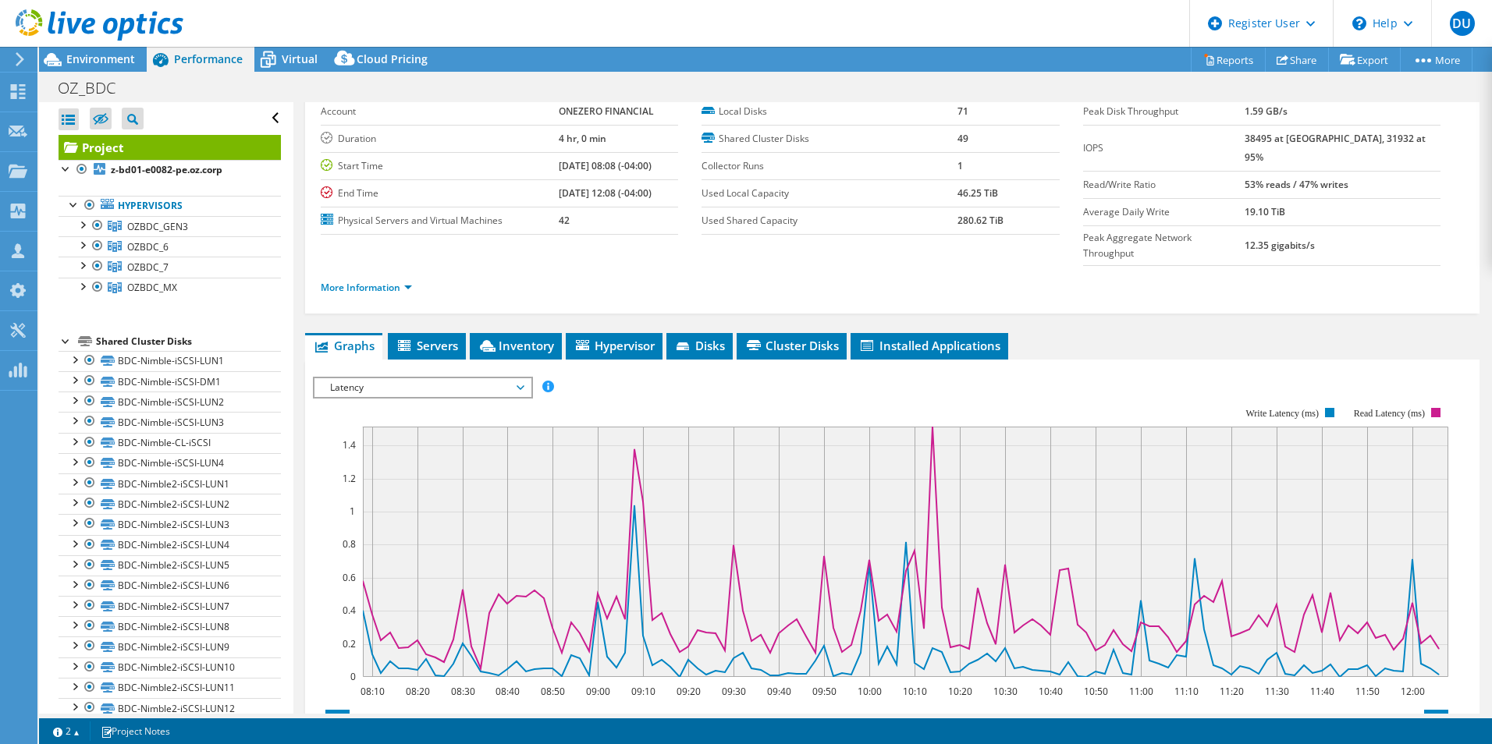
click at [398, 378] on span "Latency" at bounding box center [422, 387] width 201 height 19
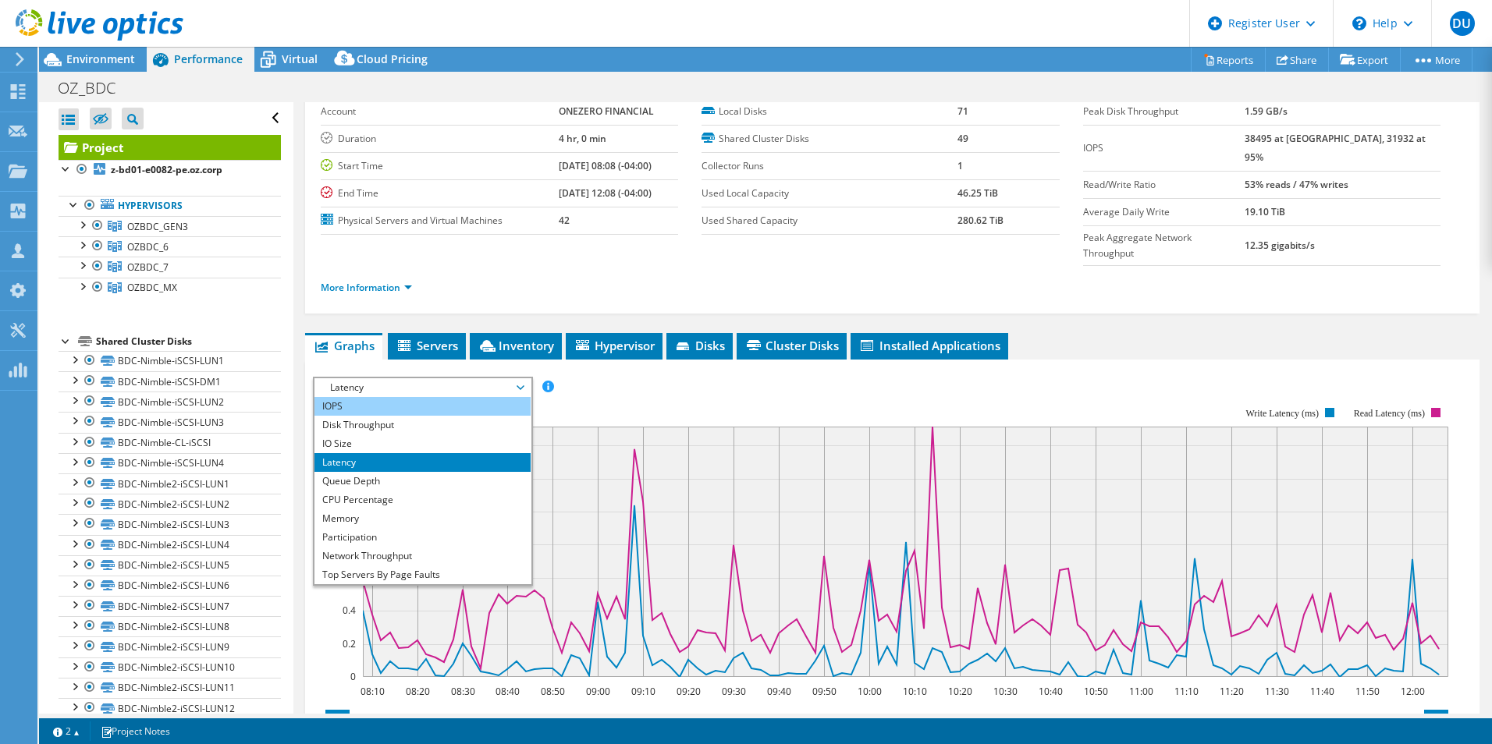
click at [406, 397] on li "IOPS" at bounding box center [422, 406] width 216 height 19
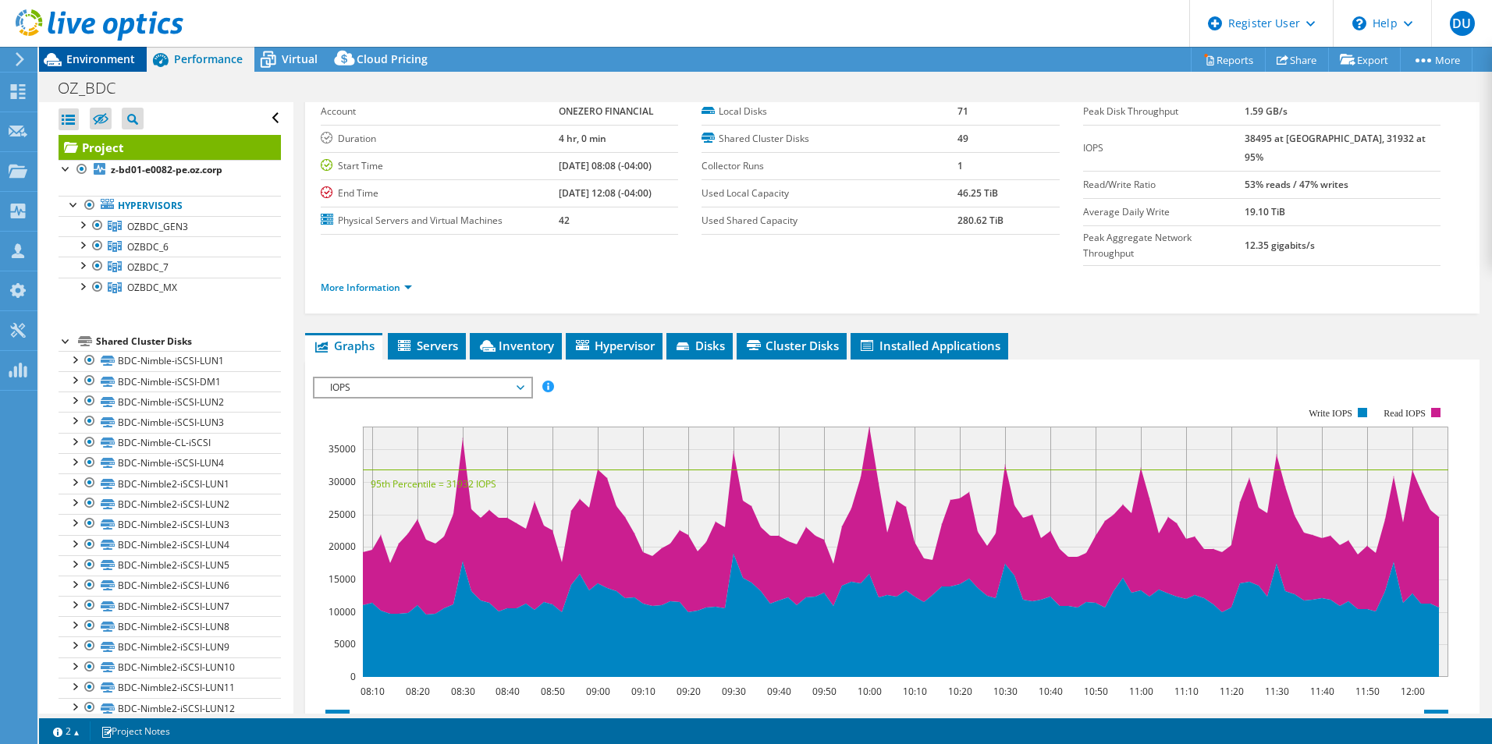
click at [108, 56] on span "Environment" at bounding box center [100, 58] width 69 height 15
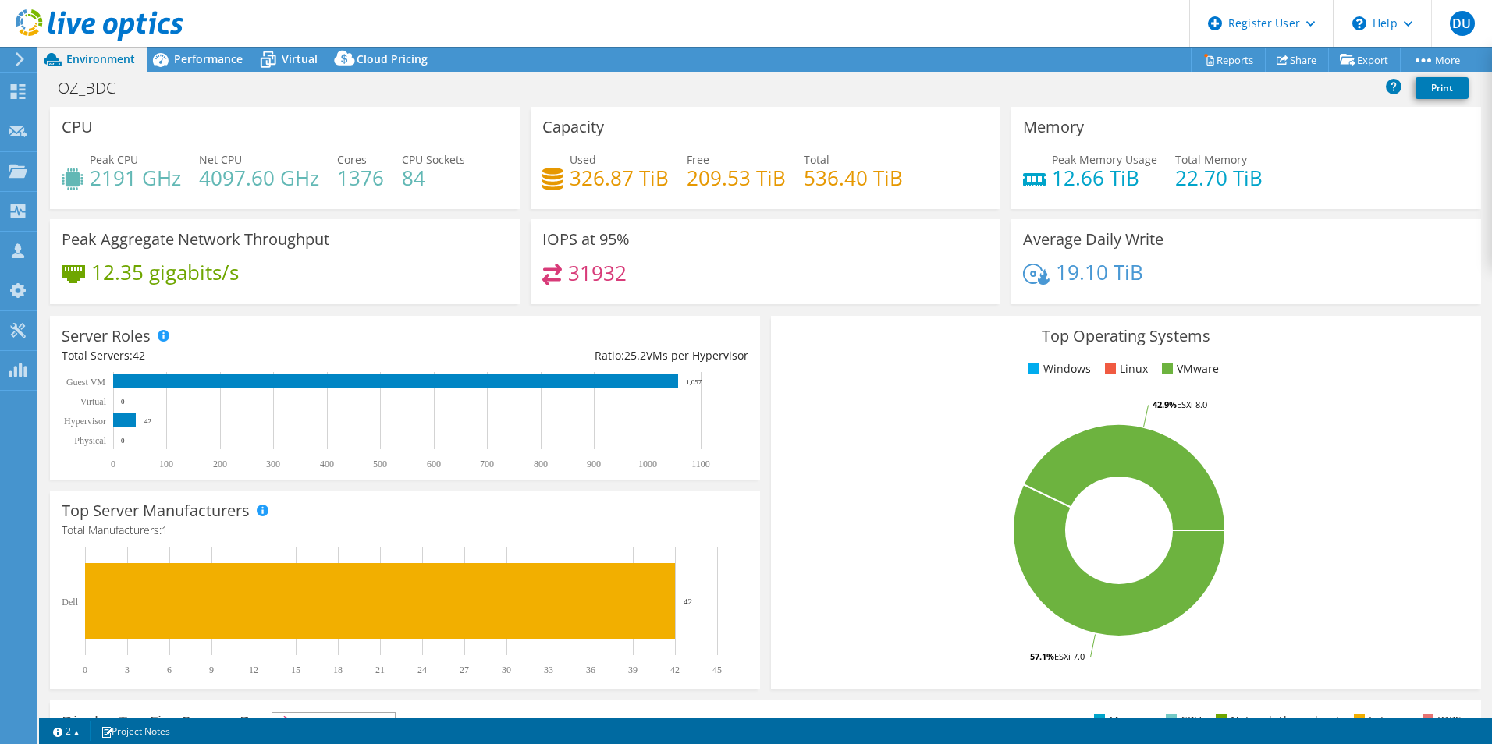
click at [224, 46] on header "DU Dell User Duncan Ulman Duncan.Ulman@dell.com Dell My Profile Log Out \n Help…" at bounding box center [746, 23] width 1492 height 47
click at [224, 56] on span "Performance" at bounding box center [208, 58] width 69 height 15
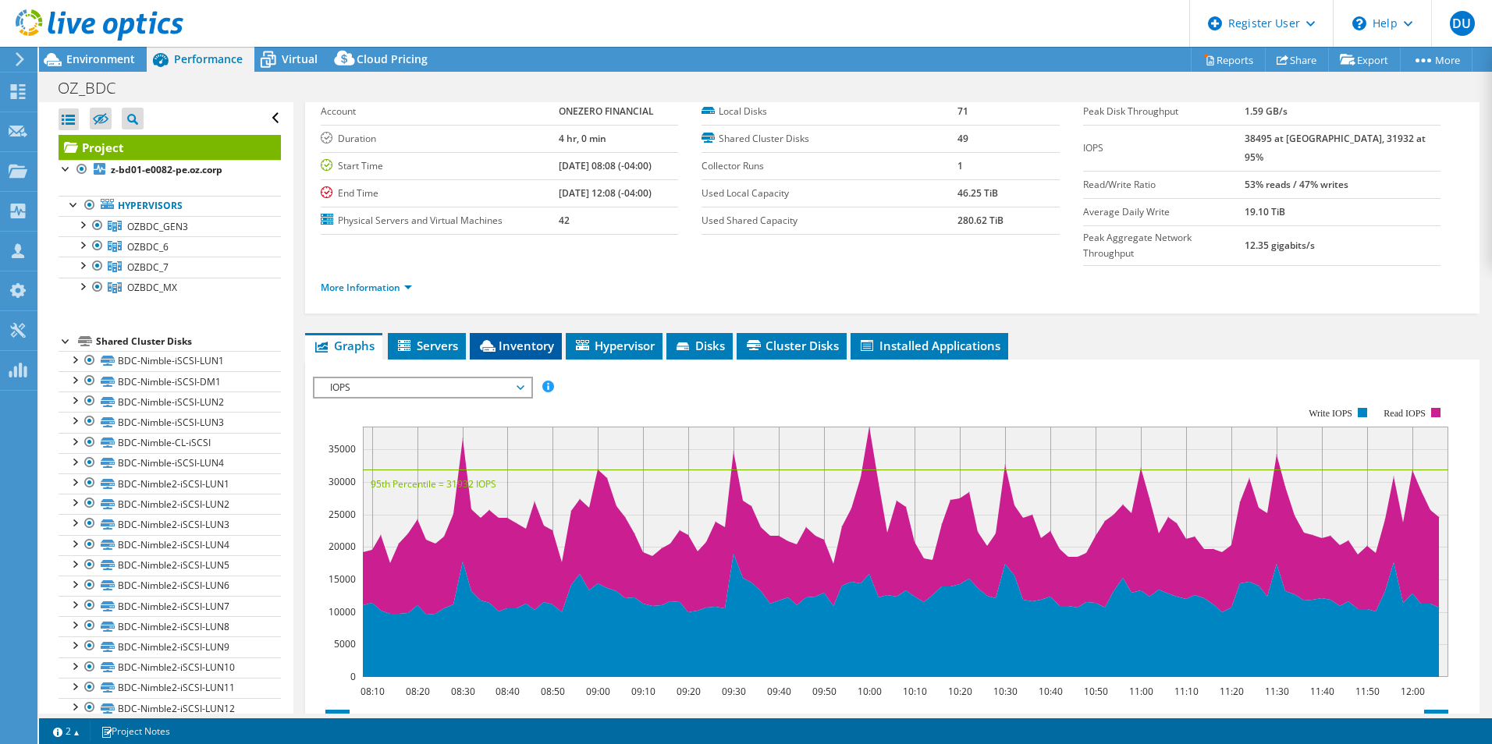
click at [509, 338] on span "Inventory" at bounding box center [515, 346] width 76 height 16
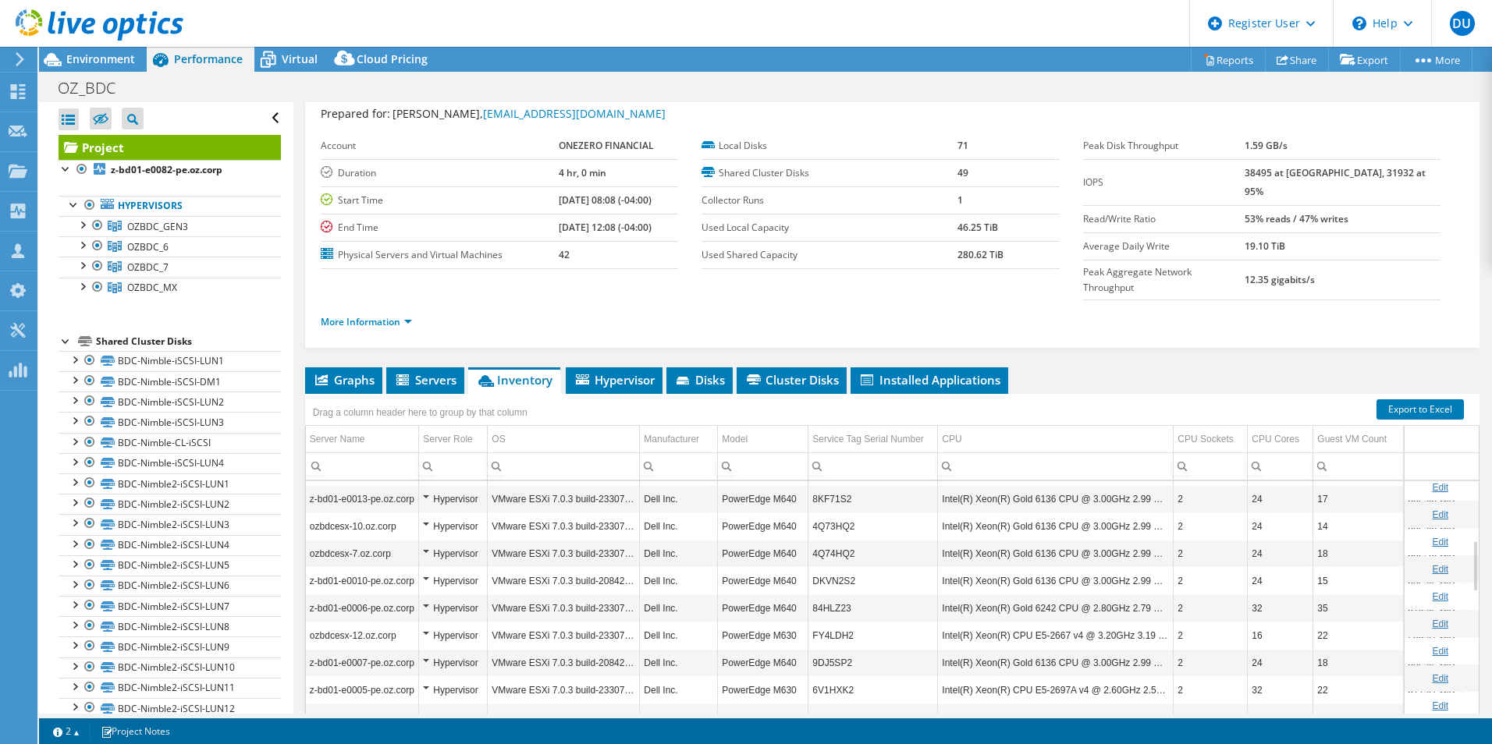
scroll to position [281, 0]
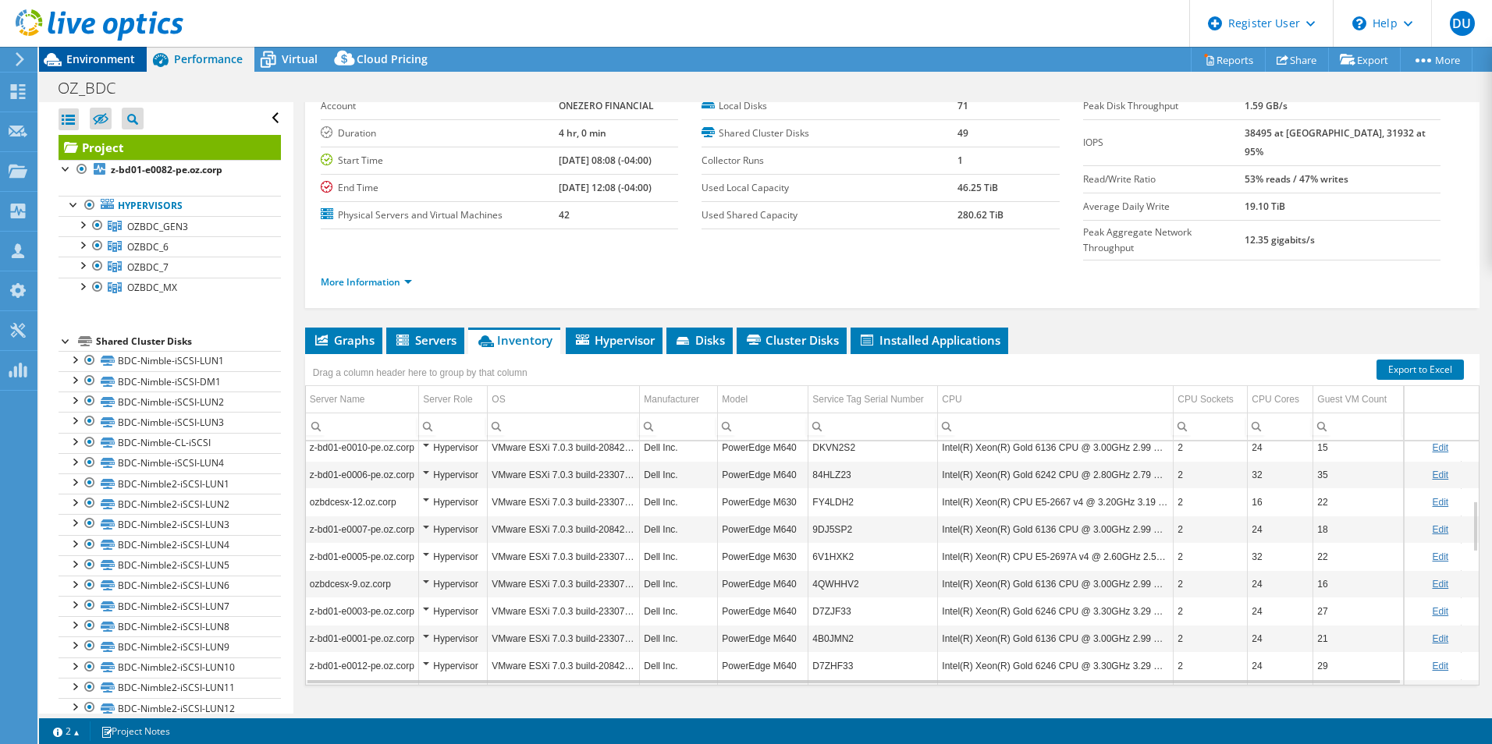
click at [94, 62] on span "Environment" at bounding box center [100, 58] width 69 height 15
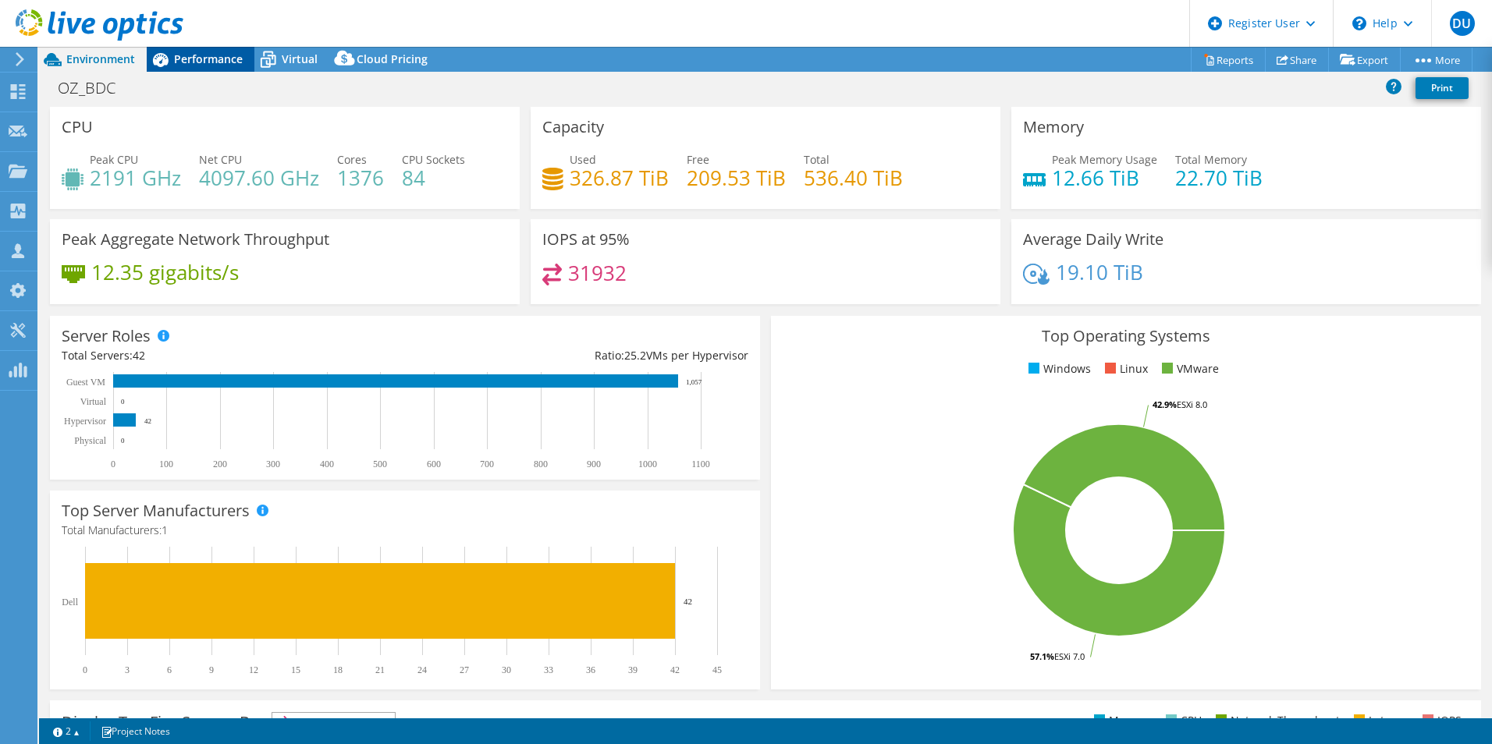
click at [225, 53] on span "Performance" at bounding box center [208, 58] width 69 height 15
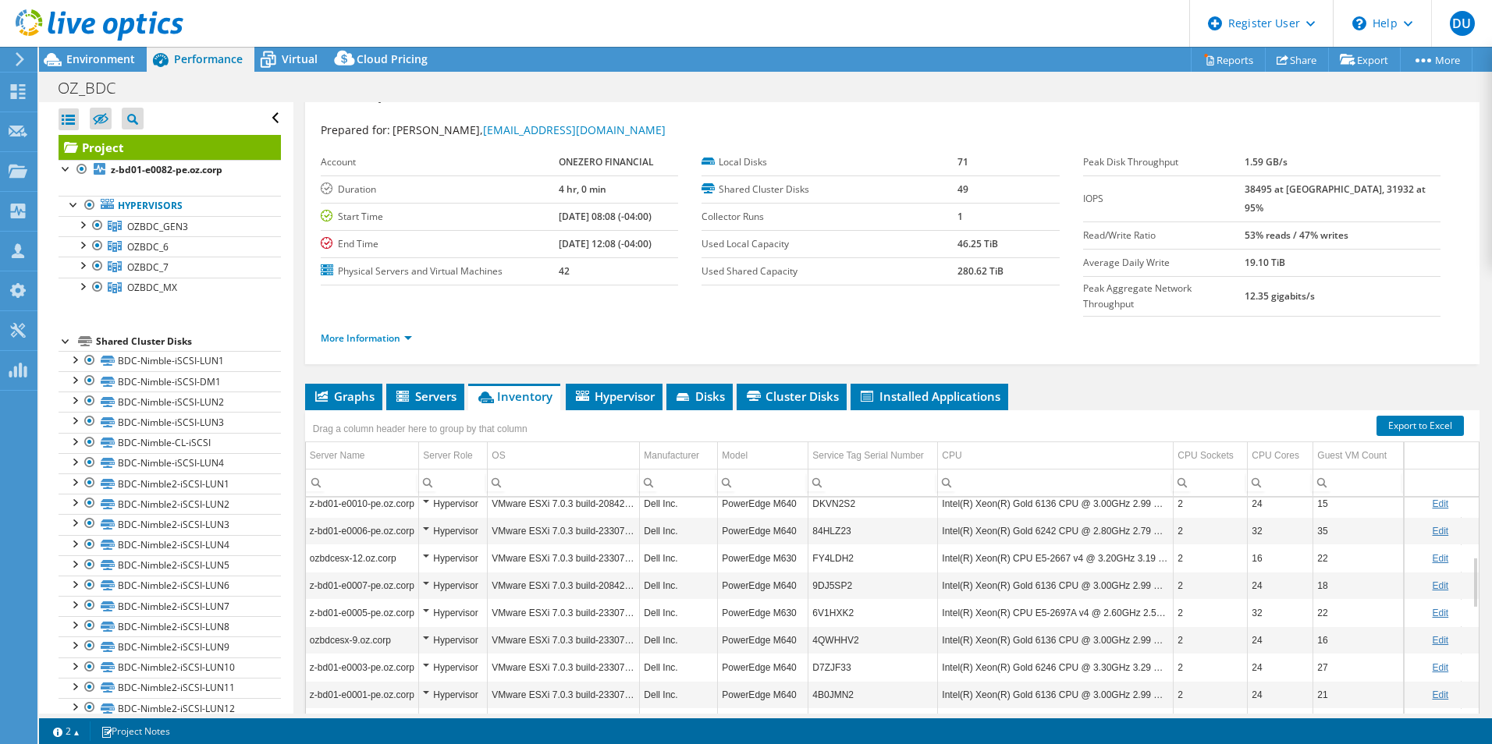
scroll to position [0, 0]
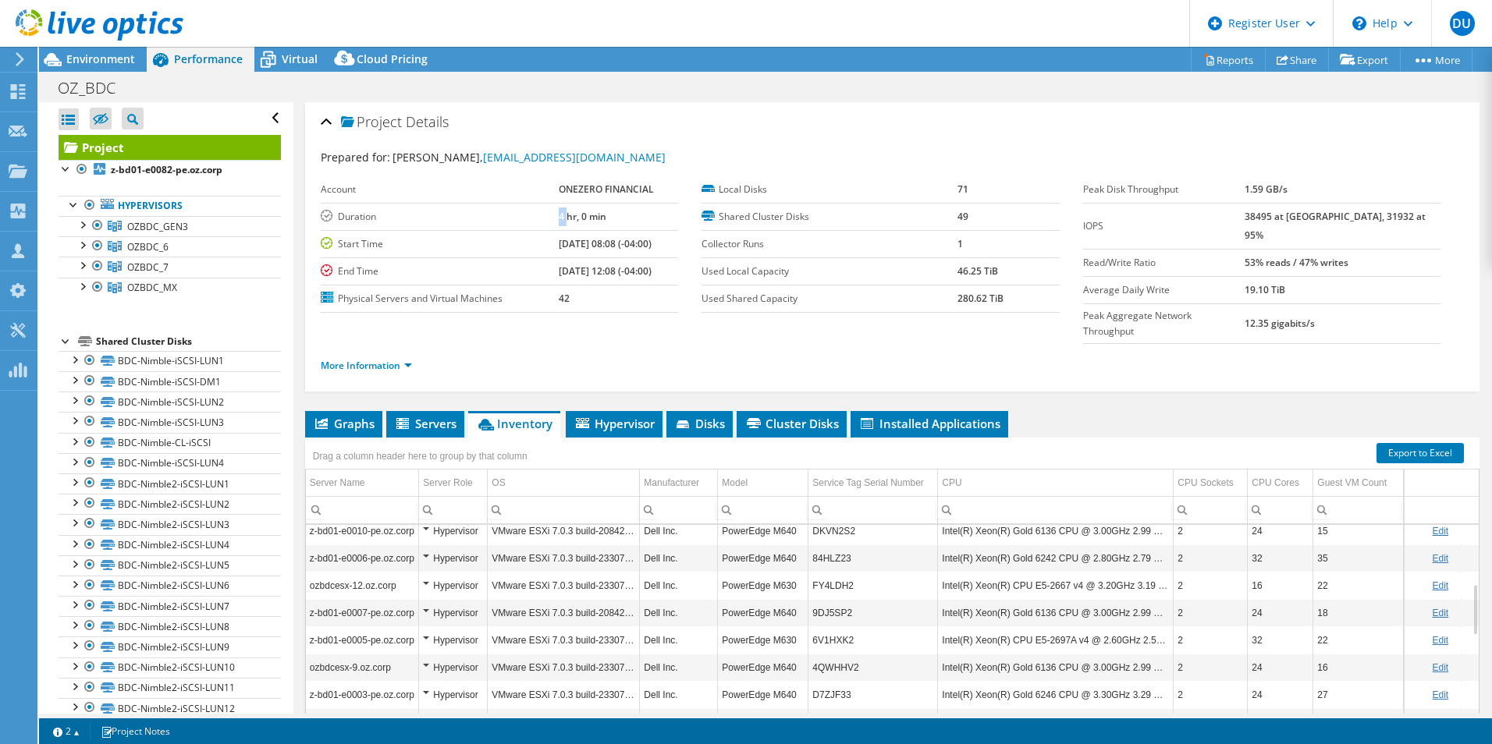
click at [559, 211] on b "4 hr, 0 min" at bounding box center [583, 216] width 48 height 13
click at [115, 62] on span "Environment" at bounding box center [100, 58] width 69 height 15
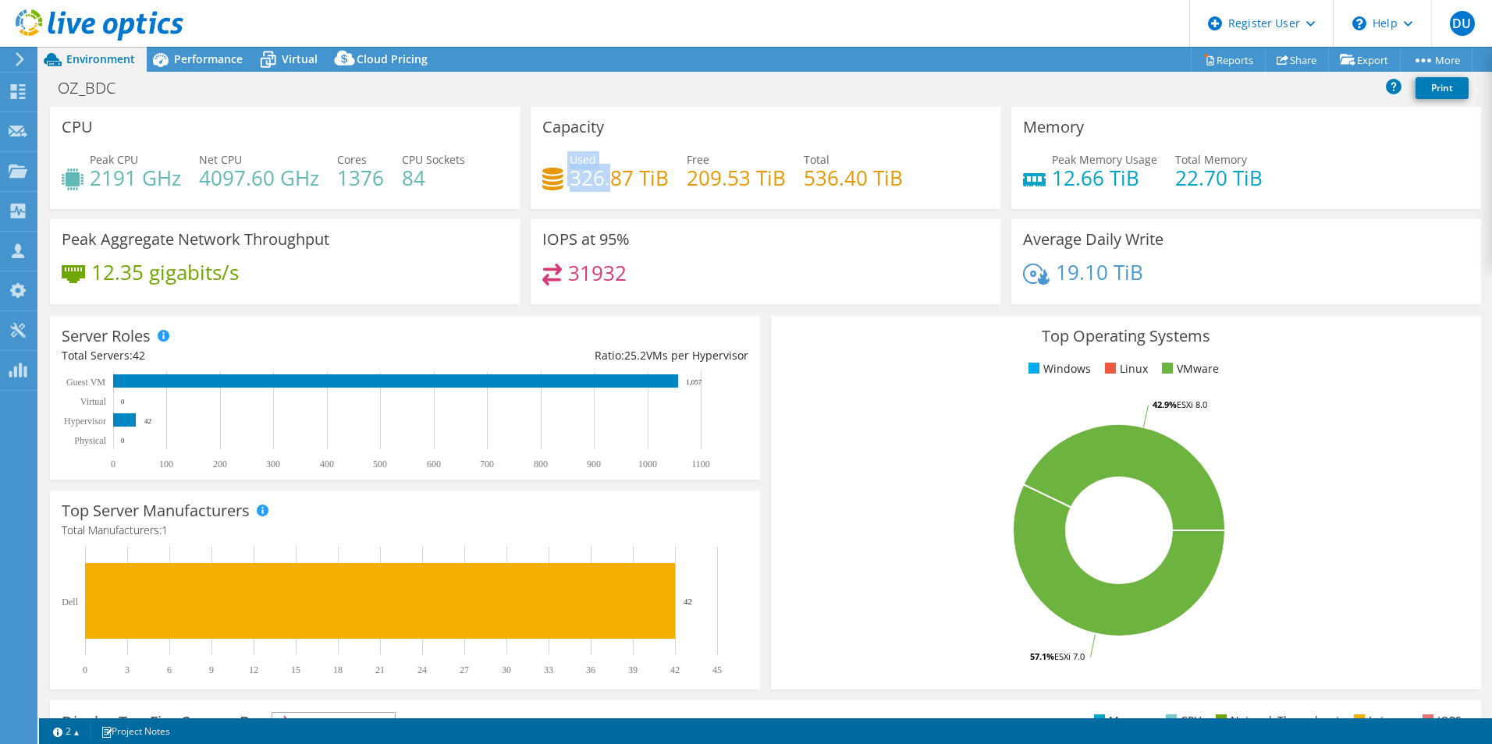
drag, startPoint x: 559, startPoint y: 178, endPoint x: 607, endPoint y: 182, distance: 48.5
click at [607, 182] on div "Used 326.87 TiB" at bounding box center [605, 168] width 126 height 35
click at [861, 264] on div "31932" at bounding box center [765, 281] width 446 height 34
drag, startPoint x: 803, startPoint y: 190, endPoint x: 897, endPoint y: 183, distance: 94.7
click at [897, 183] on div "Used 326.87 TiB Free 209.53 TiB Total 536.40 TiB" at bounding box center [765, 176] width 446 height 51
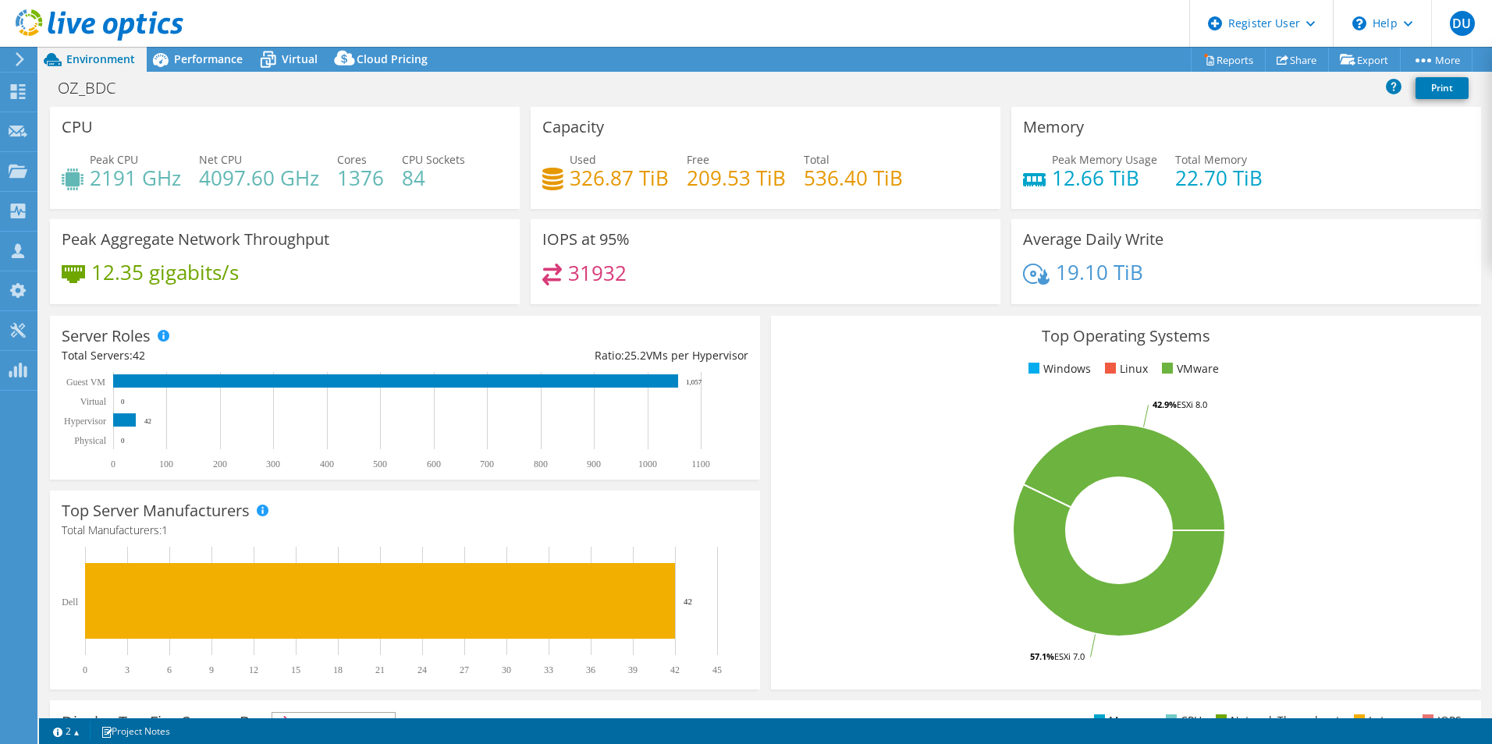
drag, startPoint x: 897, startPoint y: 183, endPoint x: 925, endPoint y: 272, distance: 93.0
click at [925, 272] on div "31932" at bounding box center [765, 281] width 446 height 34
click at [282, 54] on span "Virtual" at bounding box center [300, 58] width 36 height 15
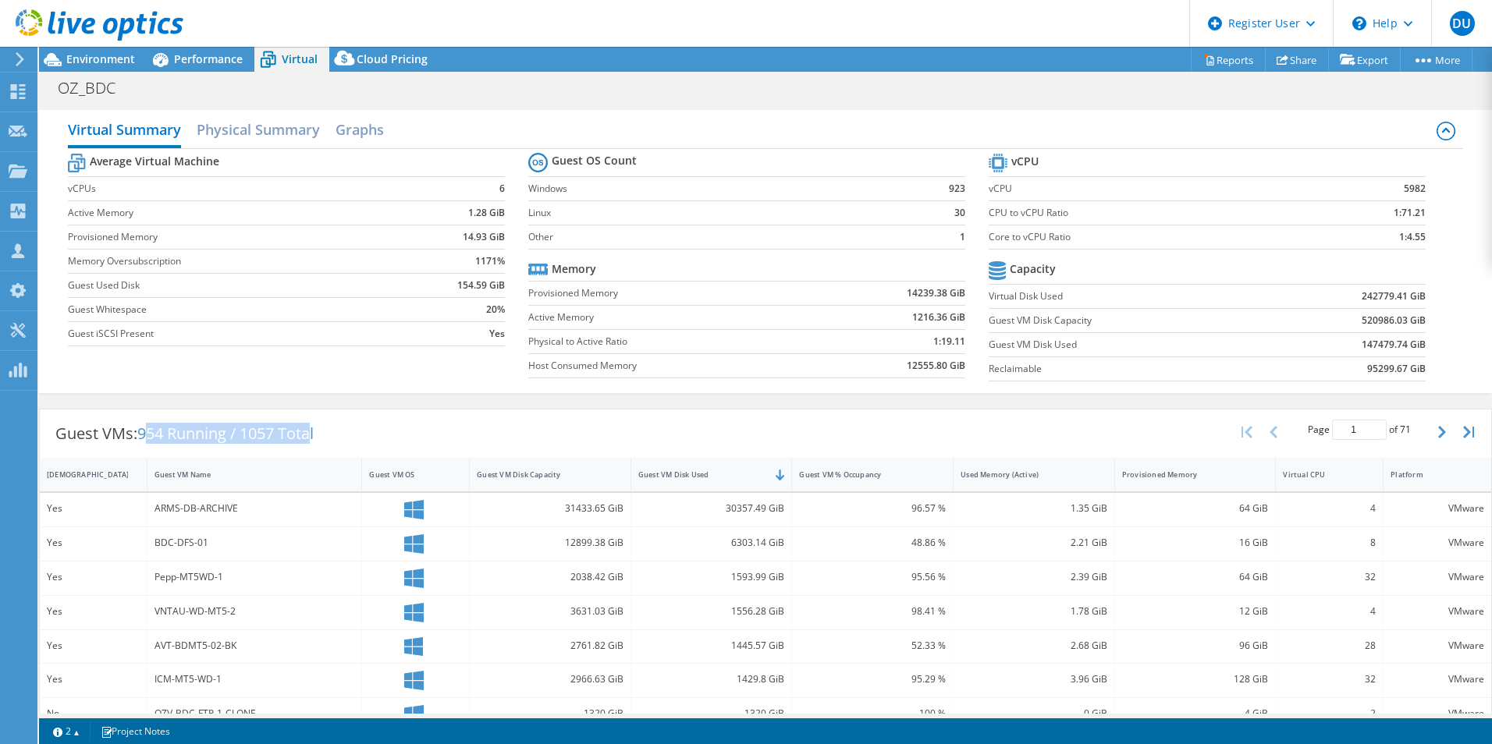
drag, startPoint x: 146, startPoint y: 434, endPoint x: 317, endPoint y: 430, distance: 170.9
click at [314, 430] on span "954 Running / 1057 Total" at bounding box center [225, 433] width 176 height 21
drag, startPoint x: 317, startPoint y: 430, endPoint x: 402, endPoint y: 426, distance: 85.1
click at [402, 426] on div "Guest VMs: 954 Running / 1057 Total Page 1 of 71 5 rows 10 rows 20 rows 25 rows…" at bounding box center [765, 434] width 1451 height 48
click at [126, 56] on span "Environment" at bounding box center [100, 58] width 69 height 15
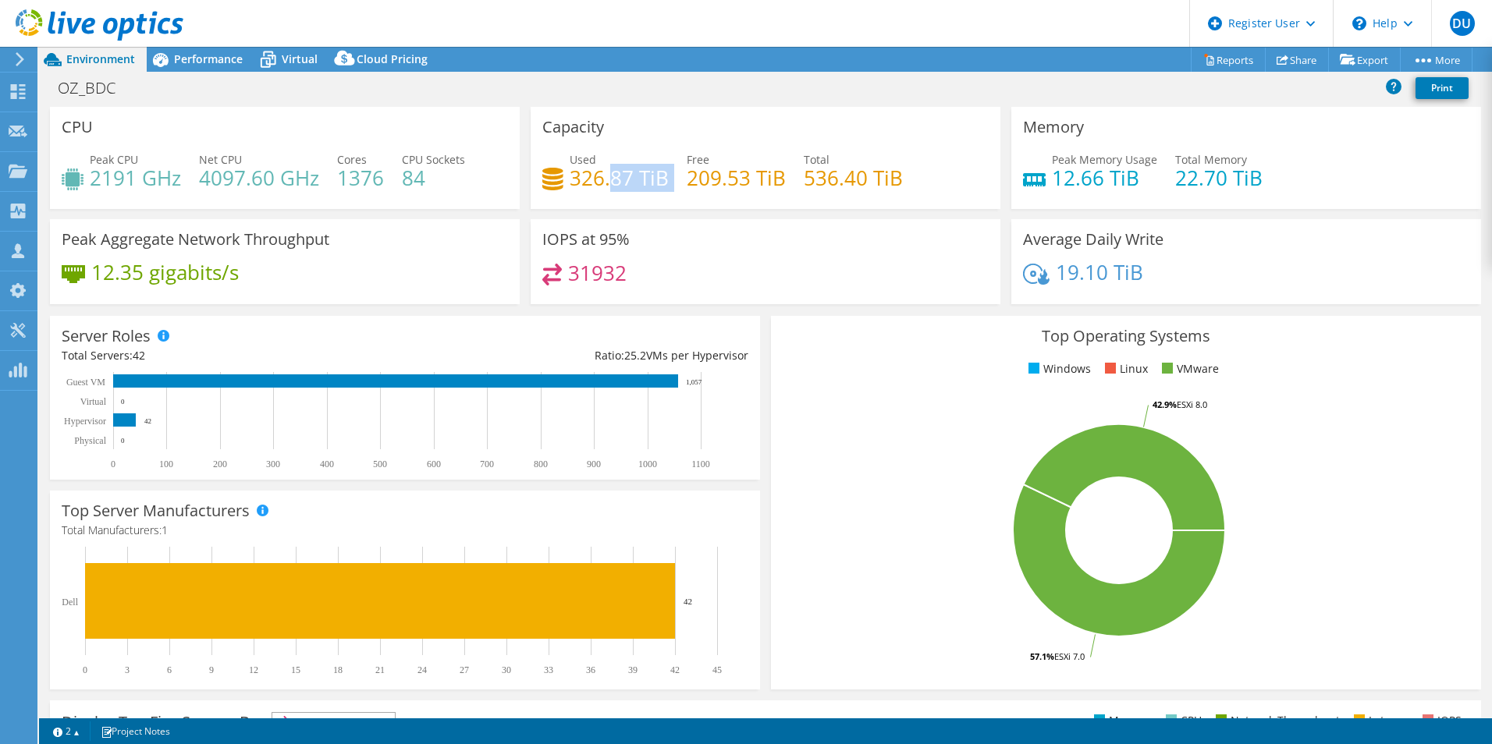
drag, startPoint x: 569, startPoint y: 187, endPoint x: 608, endPoint y: 187, distance: 39.0
click at [608, 187] on div "Used 326.87 TiB Free 209.53 TiB Total 536.40 TiB" at bounding box center [765, 176] width 446 height 51
drag, startPoint x: 608, startPoint y: 187, endPoint x: 707, endPoint y: 218, distance: 103.9
click at [707, 218] on div "Capacity Used 326.87 TiB Free 209.53 TiB Total 536.40 TiB" at bounding box center [765, 163] width 481 height 112
click at [200, 59] on span "Performance" at bounding box center [208, 58] width 69 height 15
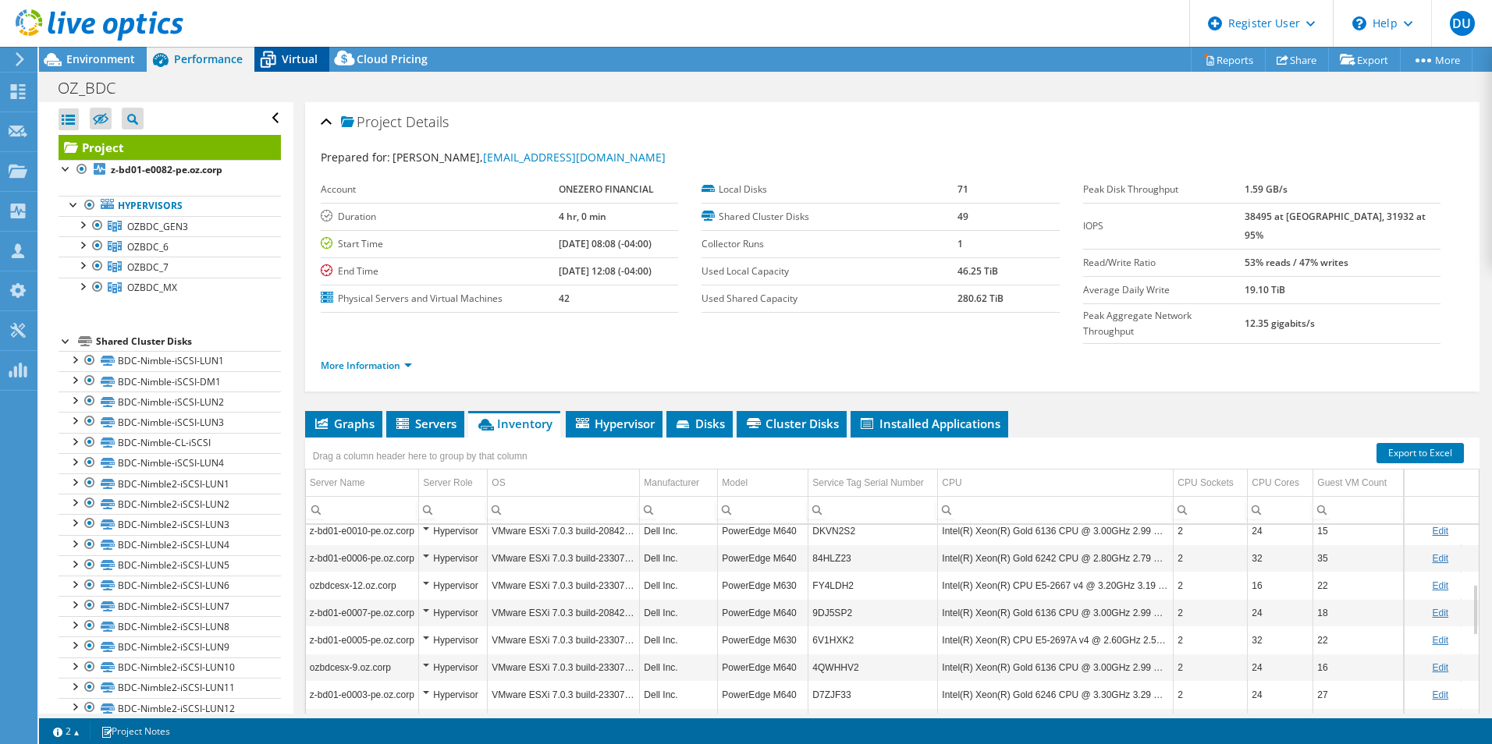
click at [288, 60] on span "Virtual" at bounding box center [300, 58] width 36 height 15
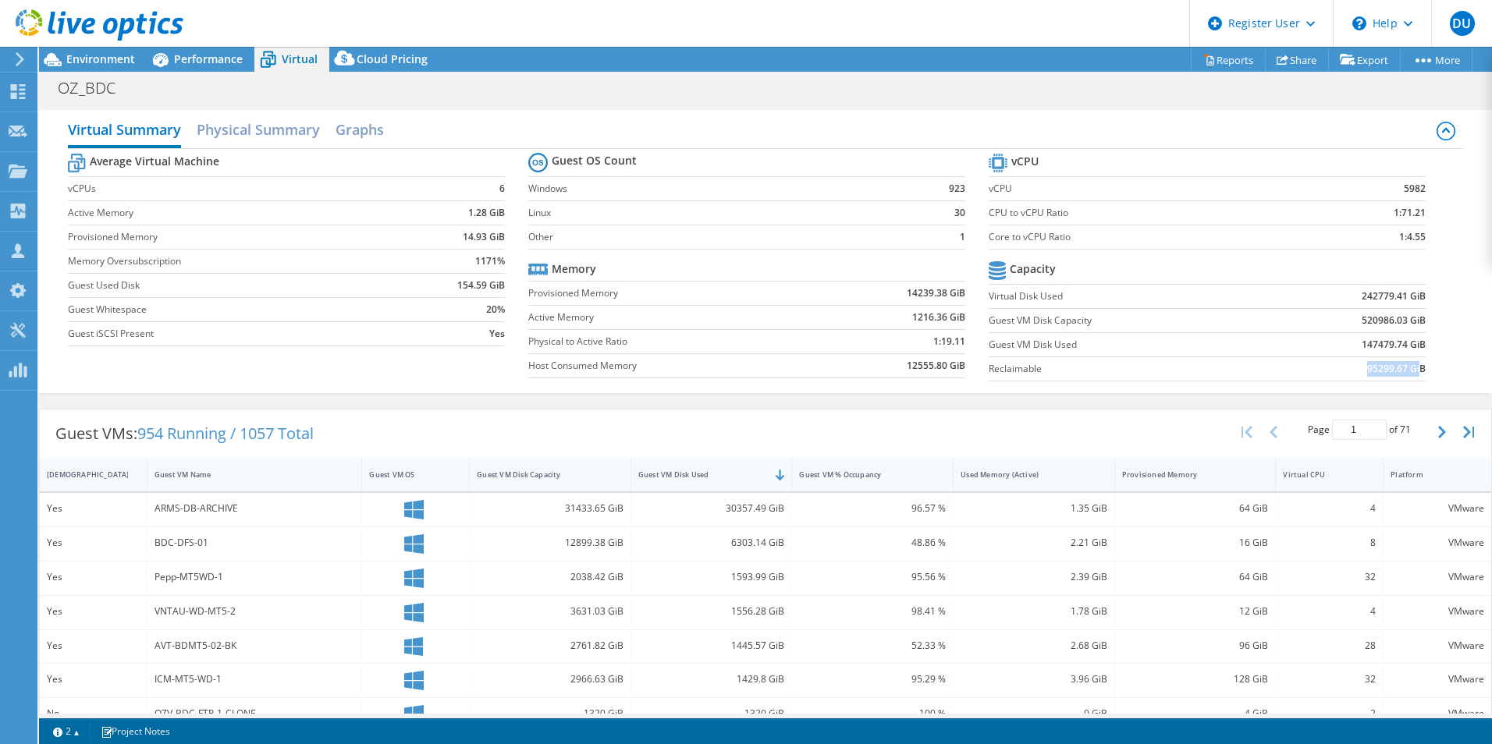
drag, startPoint x: 1356, startPoint y: 370, endPoint x: 1410, endPoint y: 372, distance: 53.9
click at [1409, 372] on td "95299.67 GiB" at bounding box center [1345, 369] width 160 height 24
drag, startPoint x: 1410, startPoint y: 372, endPoint x: 1432, endPoint y: 373, distance: 22.6
click at [1432, 373] on section "vCPU vCPU 5982 CPU to vCPU Ratio 1:71.21 Core to vCPU Ratio 1:4.55 Capacity Vir…" at bounding box center [1218, 270] width 460 height 240
click at [351, 120] on h2 "Graphs" at bounding box center [359, 131] width 48 height 34
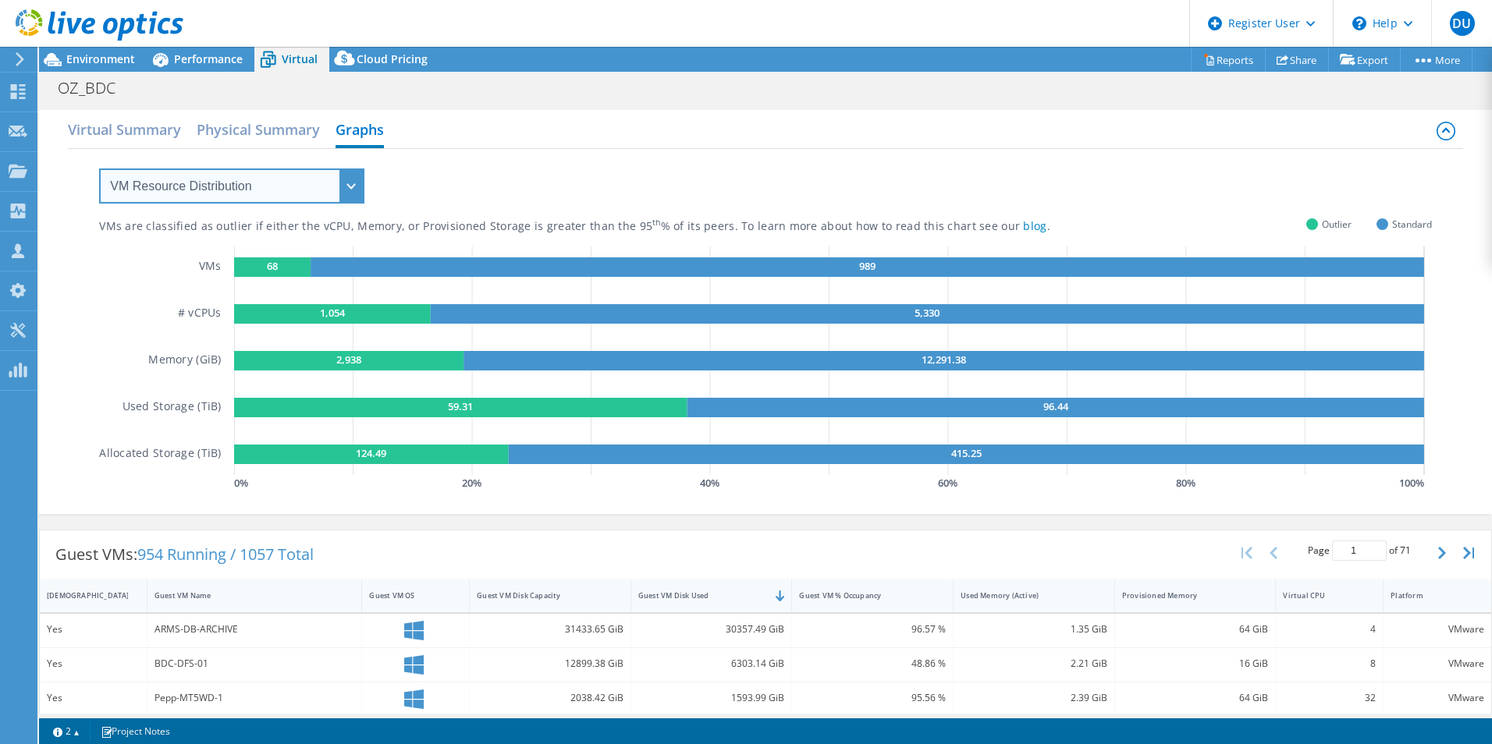
click at [278, 179] on select "VM Resource Distribution Provisioning Contrast Over Provisioning" at bounding box center [231, 186] width 265 height 35
select select "Over Provisioning"
click at [99, 169] on select "VM Resource Distribution Provisioning Contrast Over Provisioning" at bounding box center [231, 186] width 265 height 35
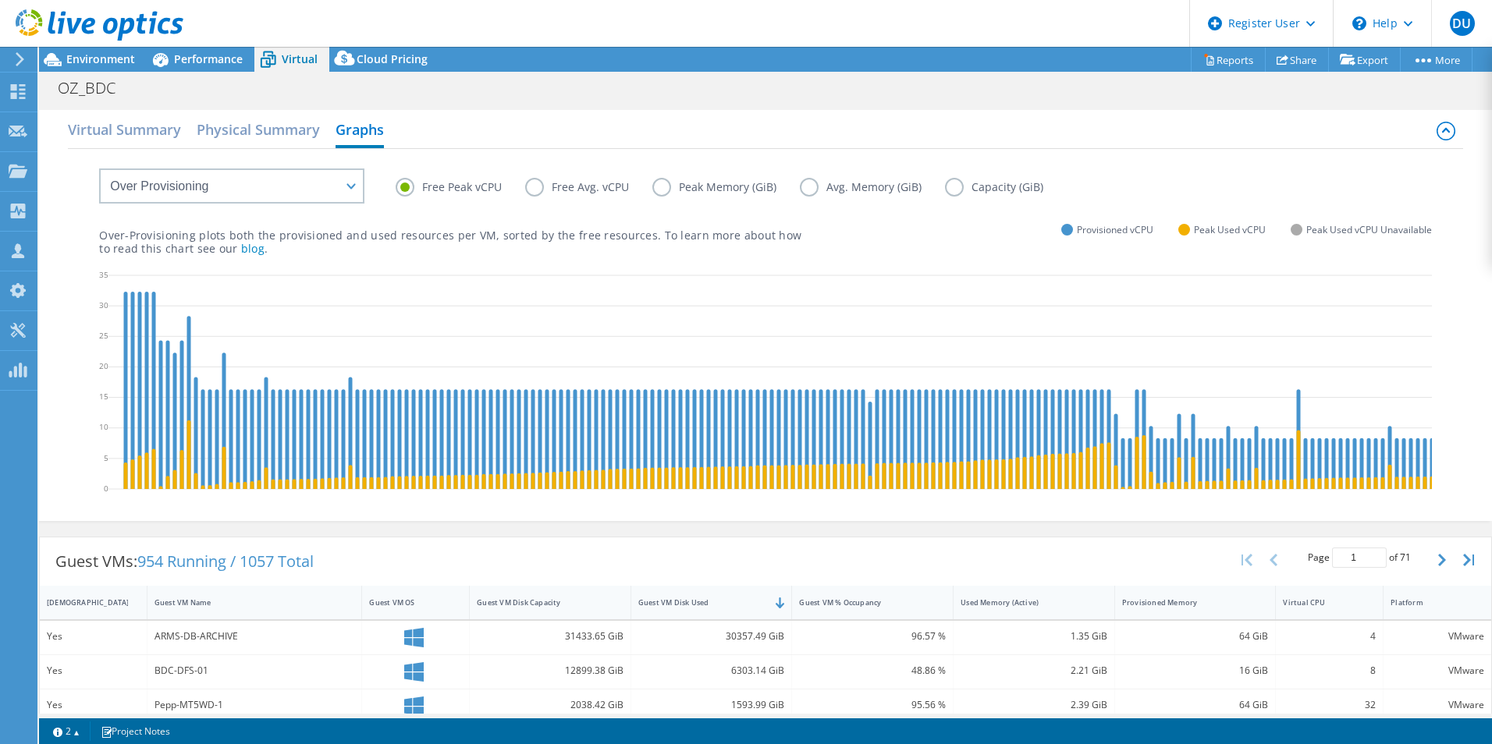
click at [947, 186] on label "Capacity (GiB)" at bounding box center [1006, 187] width 122 height 19
click at [0, 0] on input "Capacity (GiB)" at bounding box center [0, 0] width 0 height 0
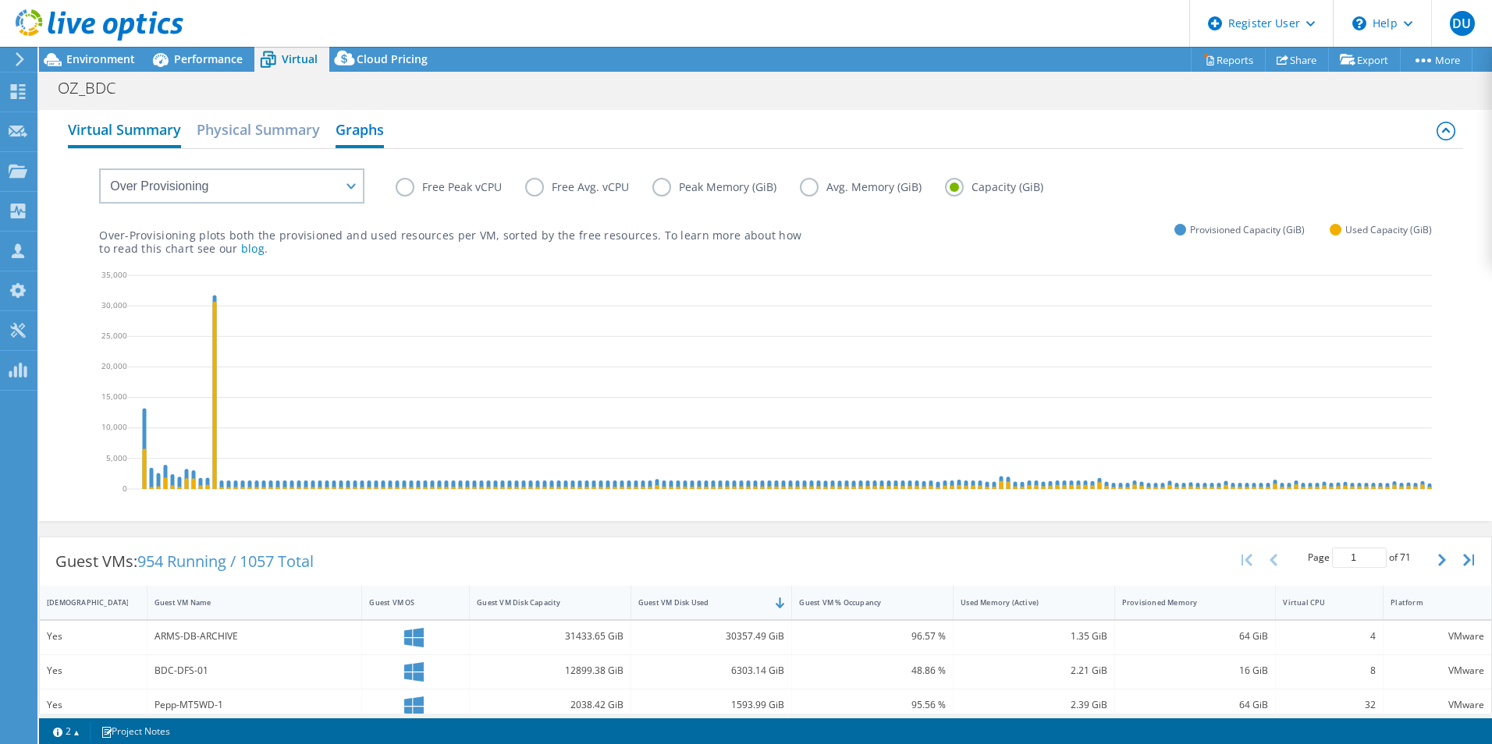
click at [131, 127] on h2 "Virtual Summary" at bounding box center [124, 131] width 113 height 34
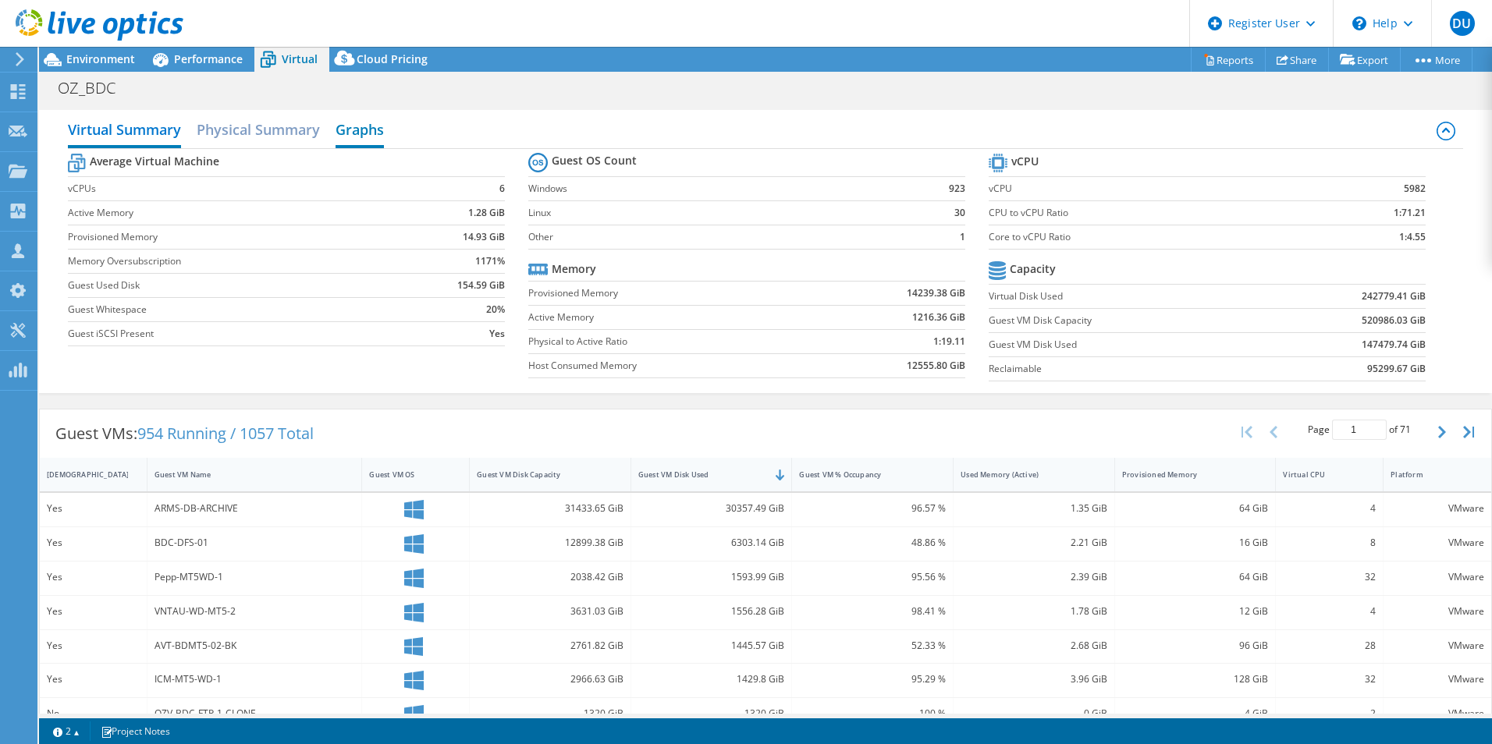
click at [374, 120] on h2 "Graphs" at bounding box center [359, 131] width 48 height 34
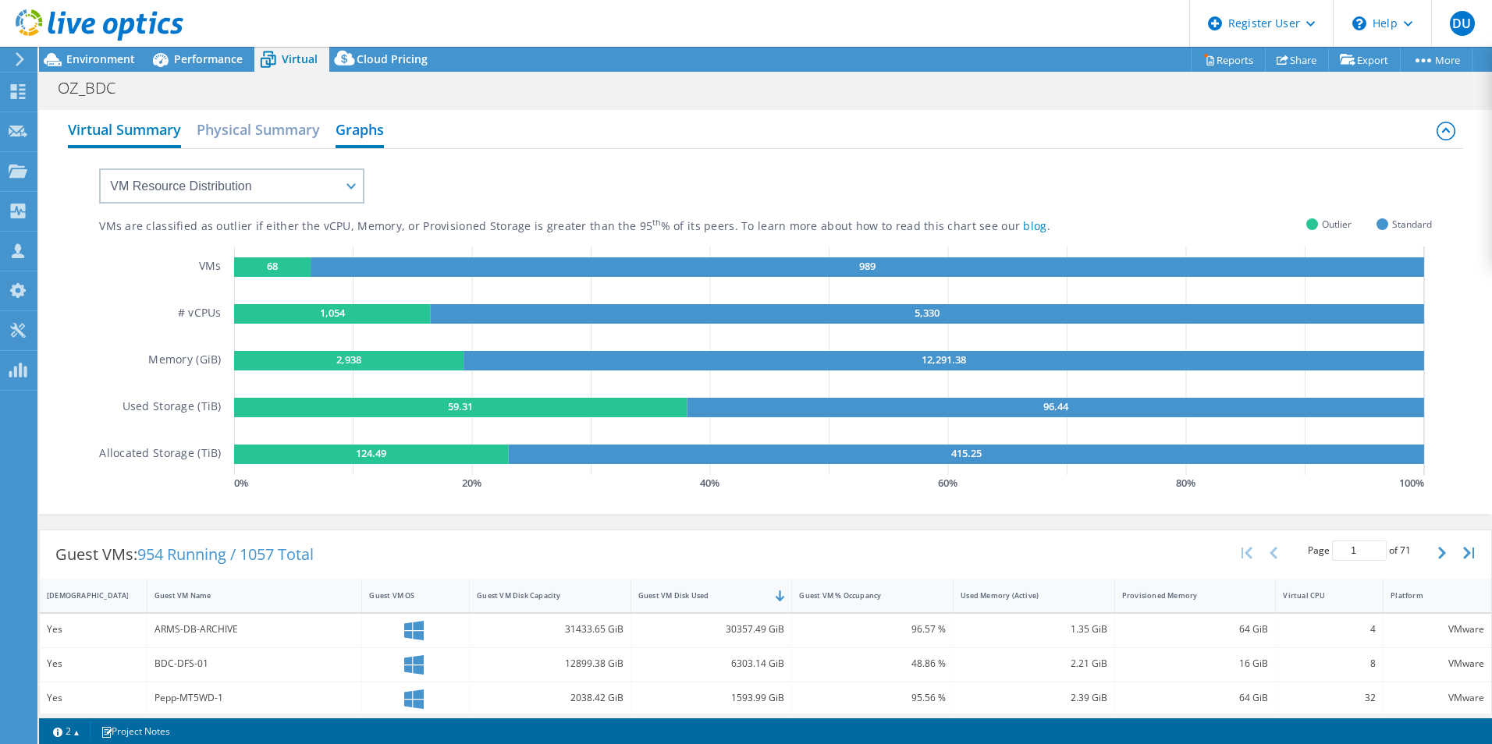
click at [137, 129] on h2 "Virtual Summary" at bounding box center [124, 131] width 113 height 34
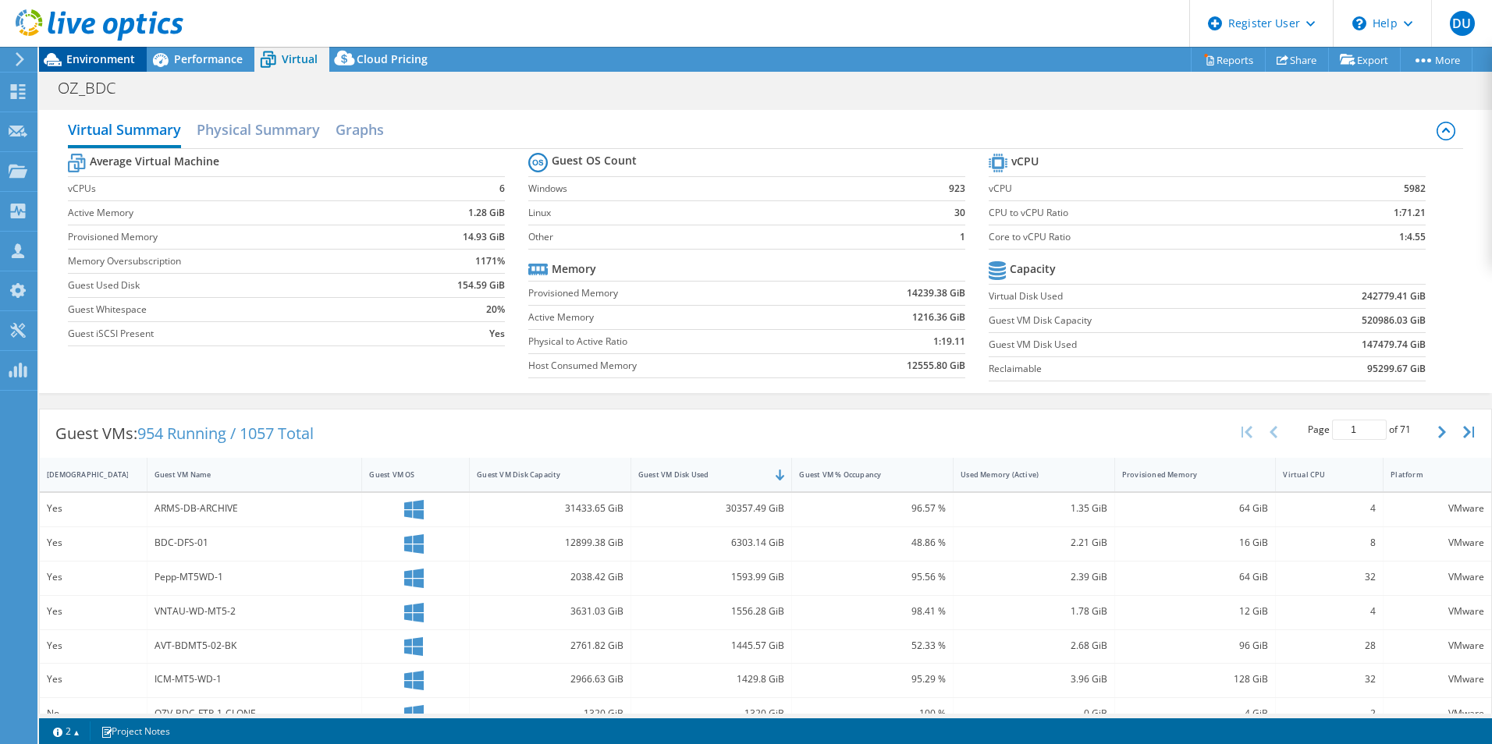
click at [120, 60] on span "Environment" at bounding box center [100, 58] width 69 height 15
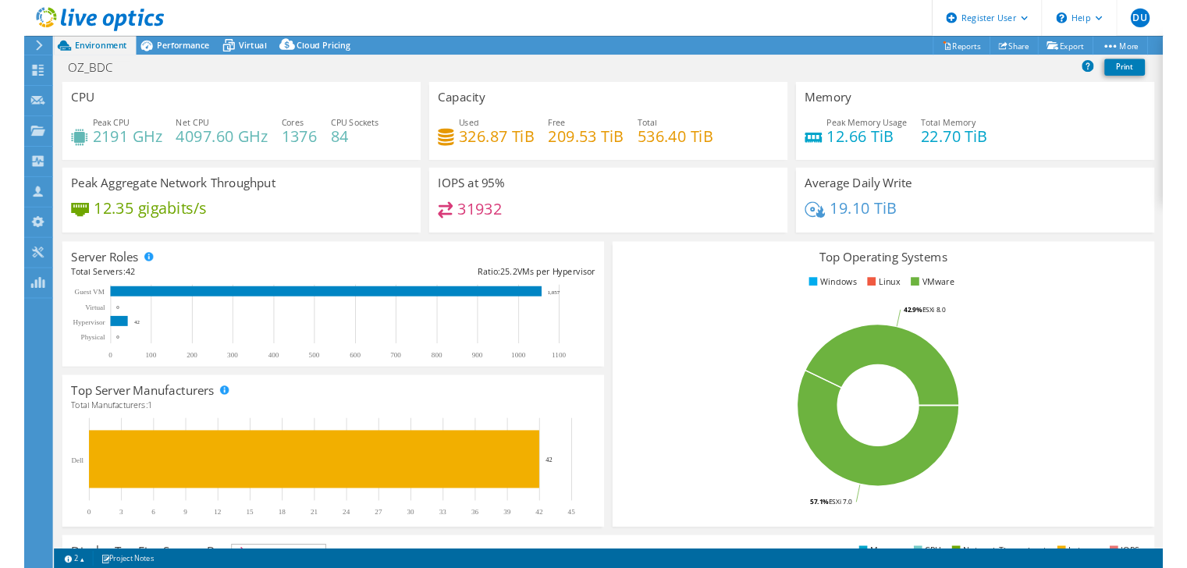
scroll to position [281, 0]
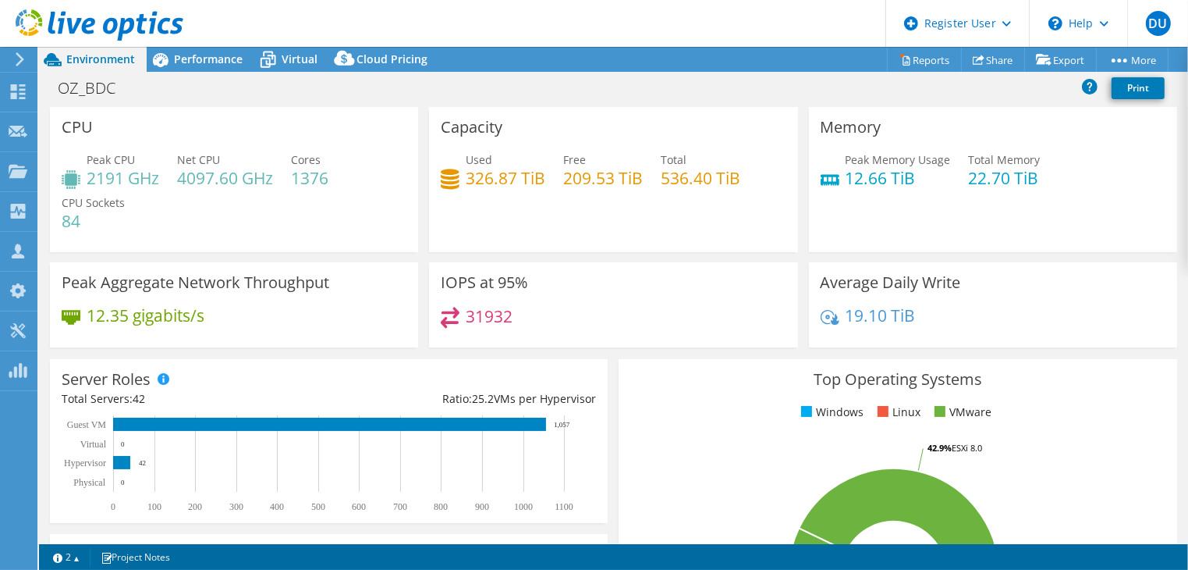
click at [516, 58] on div "Project Actions Project Actions Reports Share Export vSAN ReadyNode Sizer" at bounding box center [613, 59] width 1149 height 25
click at [516, 60] on div "Project Actions Project Actions Reports Share Export vSAN ReadyNode Sizer" at bounding box center [613, 59] width 1149 height 25
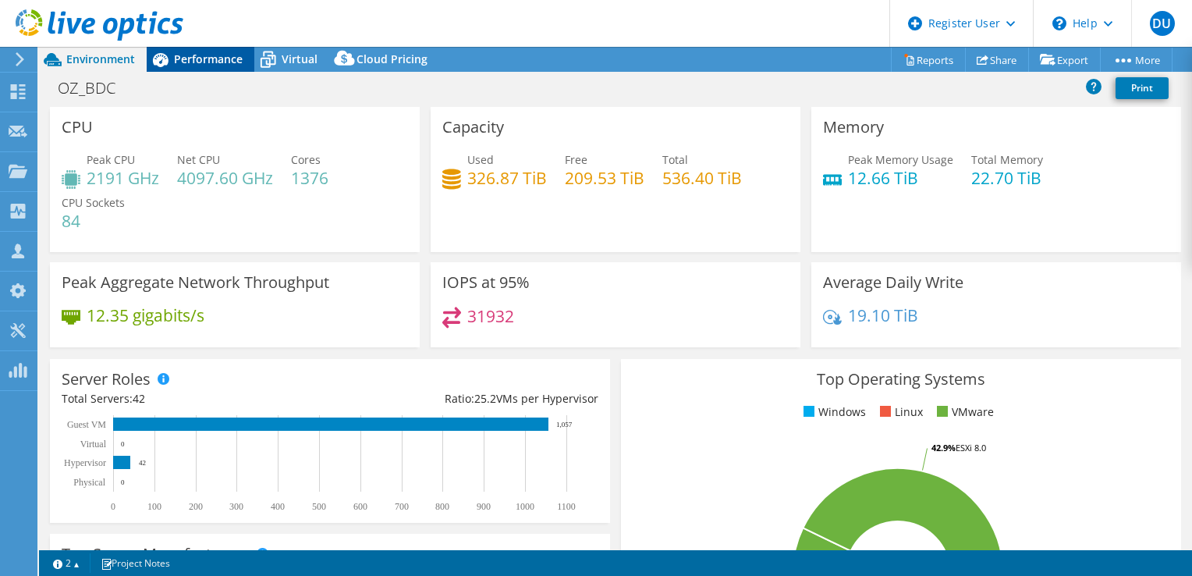
click at [208, 52] on span "Performance" at bounding box center [208, 58] width 69 height 15
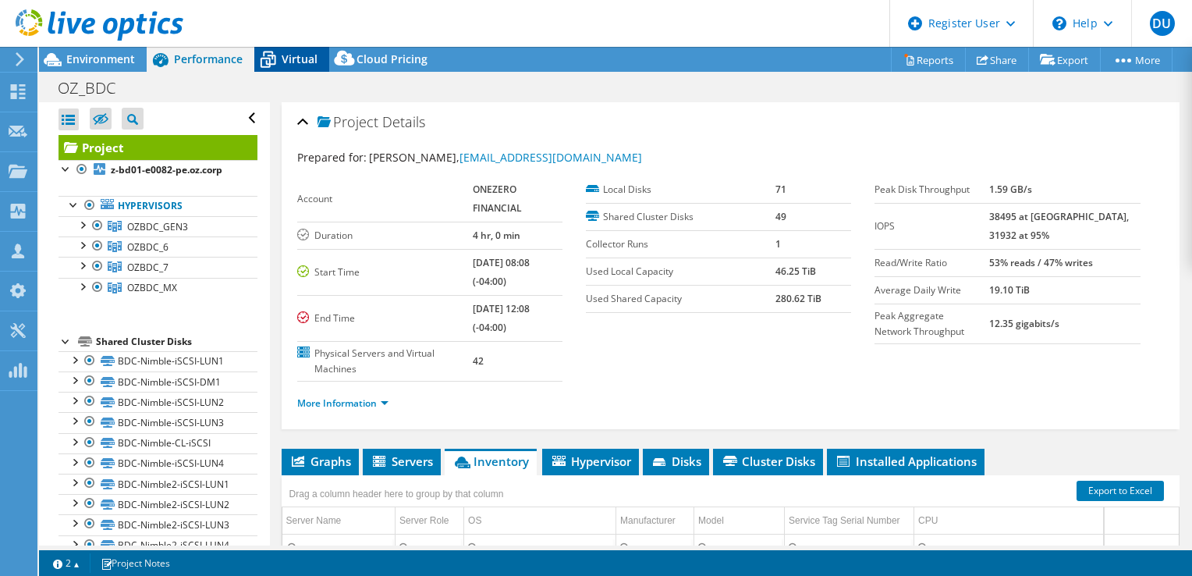
click at [282, 62] on span "Virtual" at bounding box center [300, 58] width 36 height 15
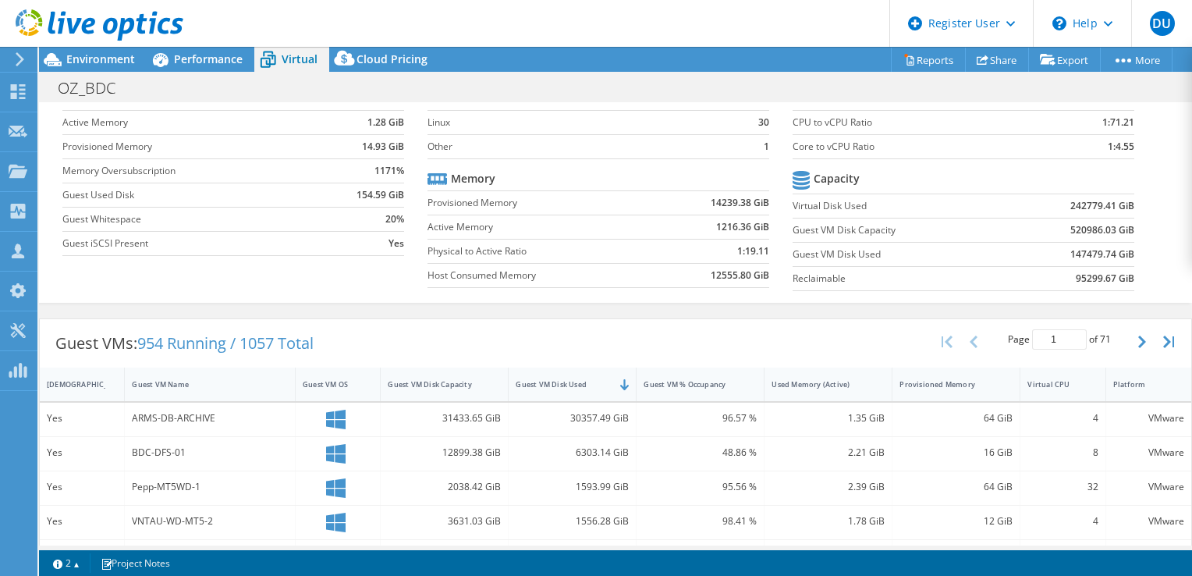
scroll to position [0, 0]
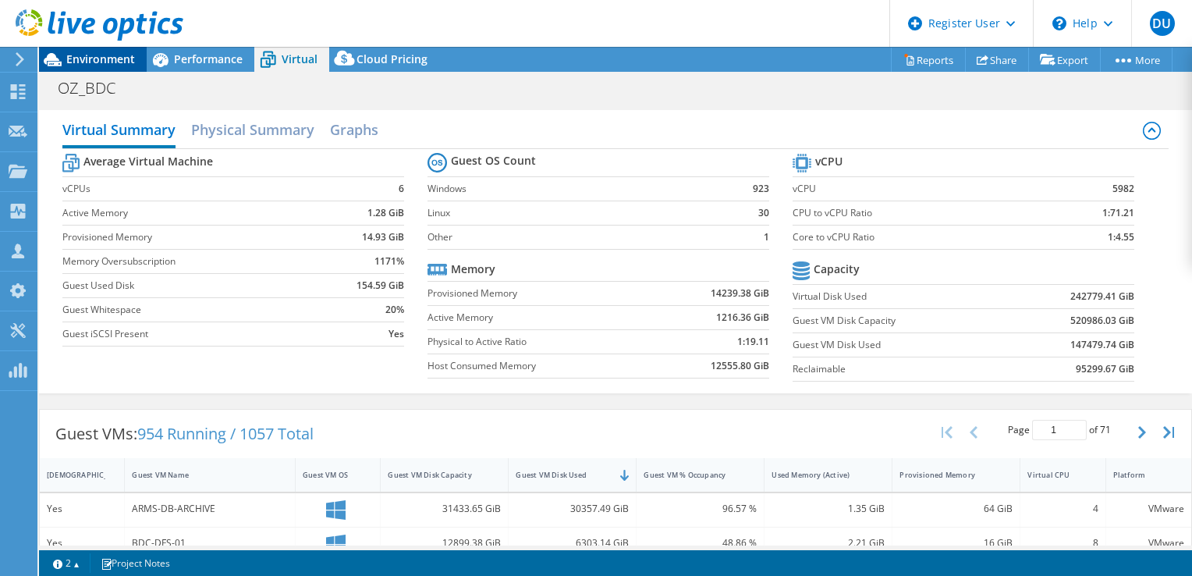
click at [97, 64] on span "Environment" at bounding box center [100, 58] width 69 height 15
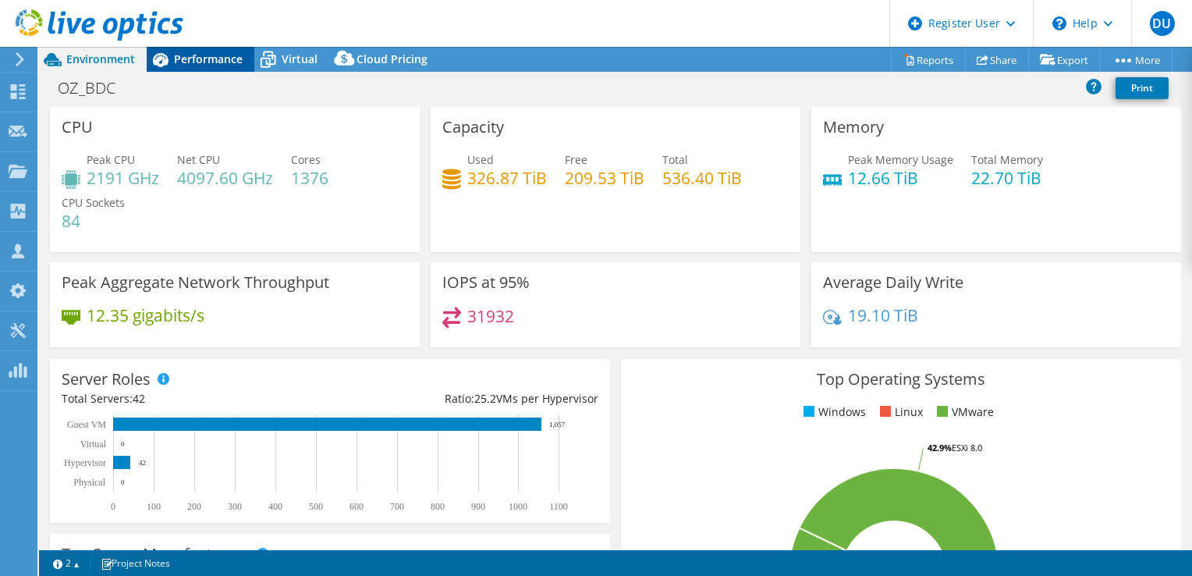
click at [196, 65] on span "Performance" at bounding box center [208, 58] width 69 height 15
